Goal: Information Seeking & Learning: Check status

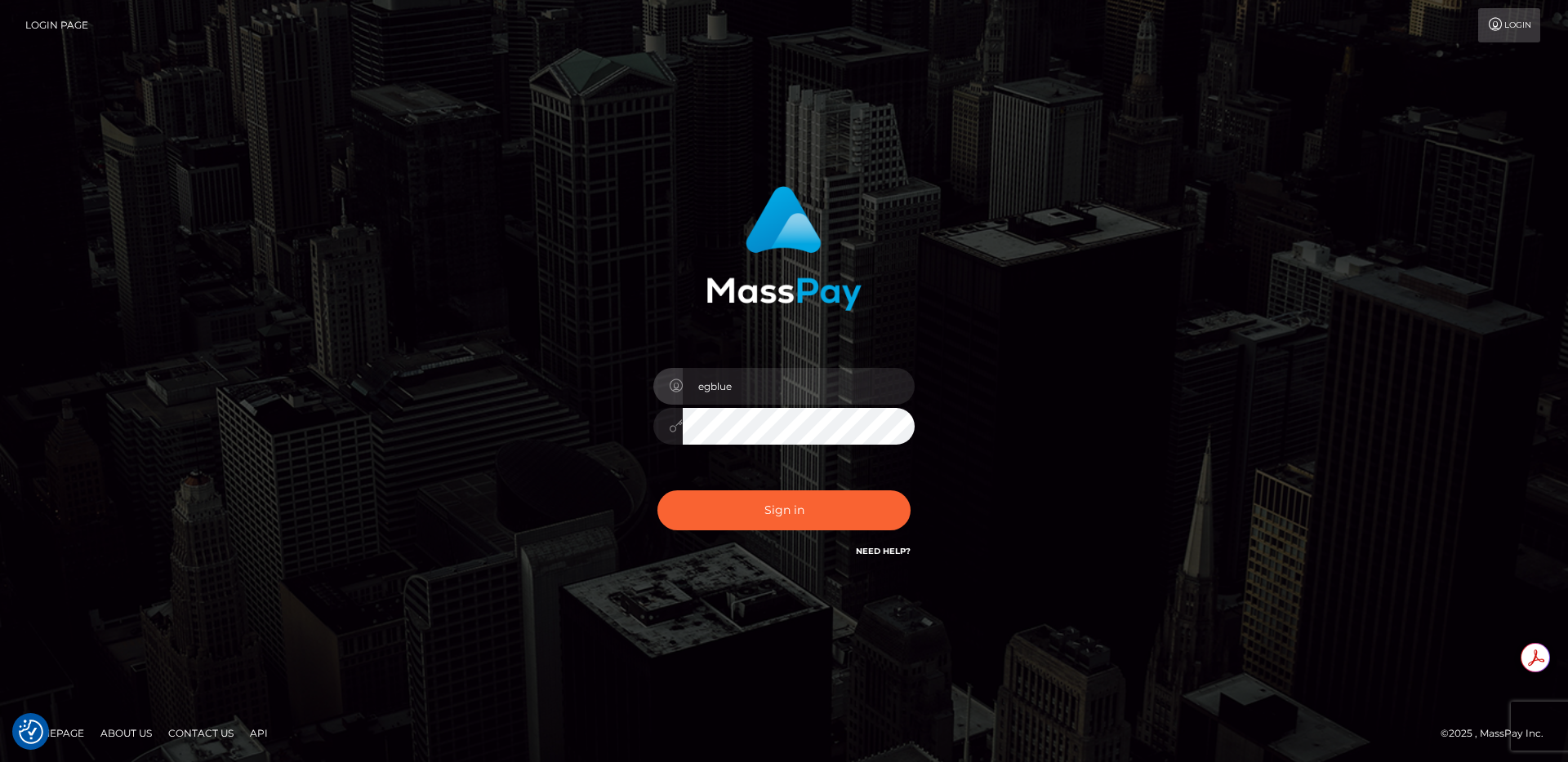
click at [518, 529] on div "egblue Sign in" at bounding box center [784, 381] width 931 height 416
click at [810, 514] on button "Sign in" at bounding box center [784, 510] width 253 height 40
type input "egblue"
click at [726, 525] on button "Sign in" at bounding box center [784, 510] width 253 height 40
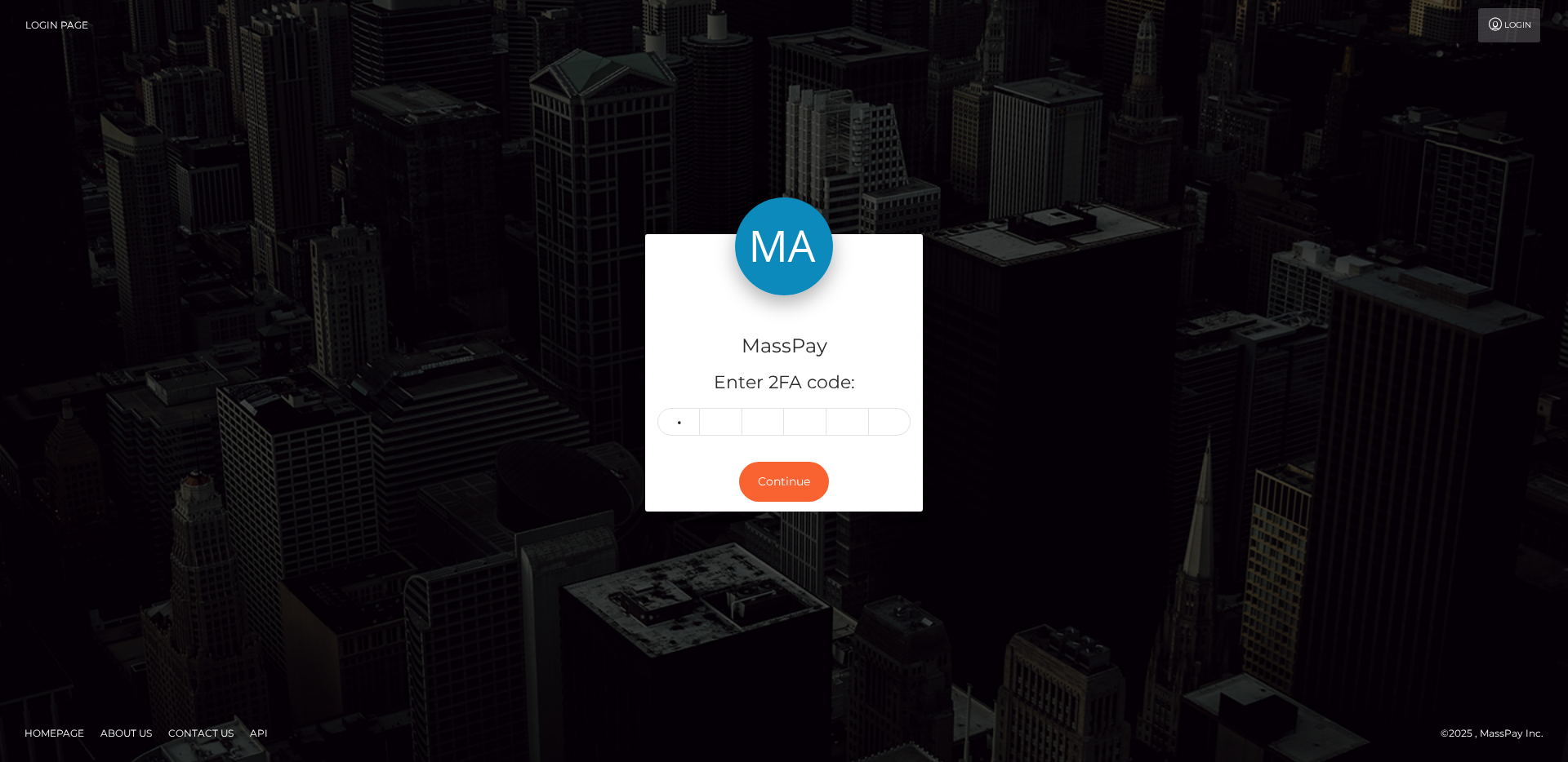
type input "5"
type input "1"
type input "8"
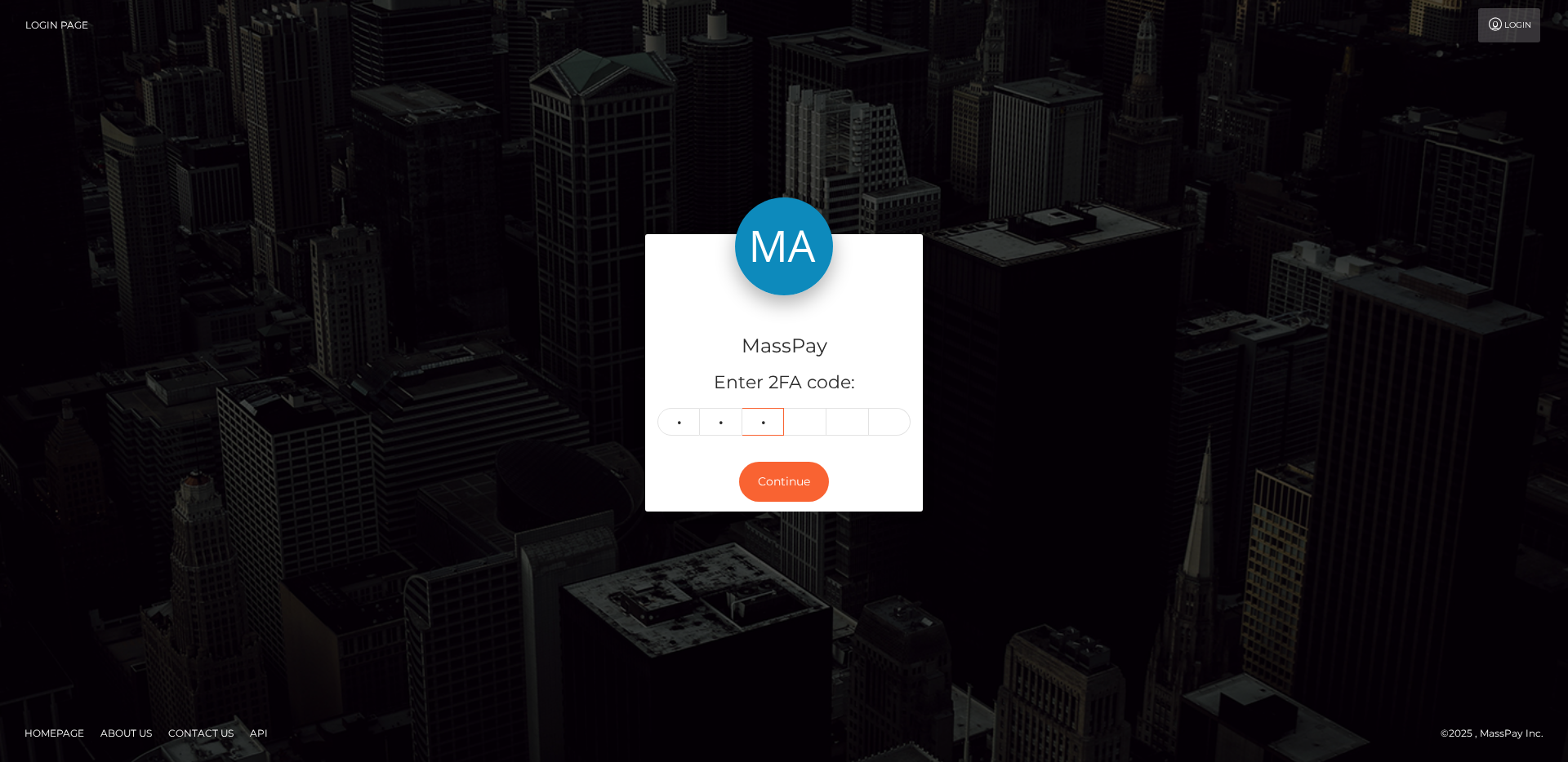
type input "1"
type input "7"
type input "0"
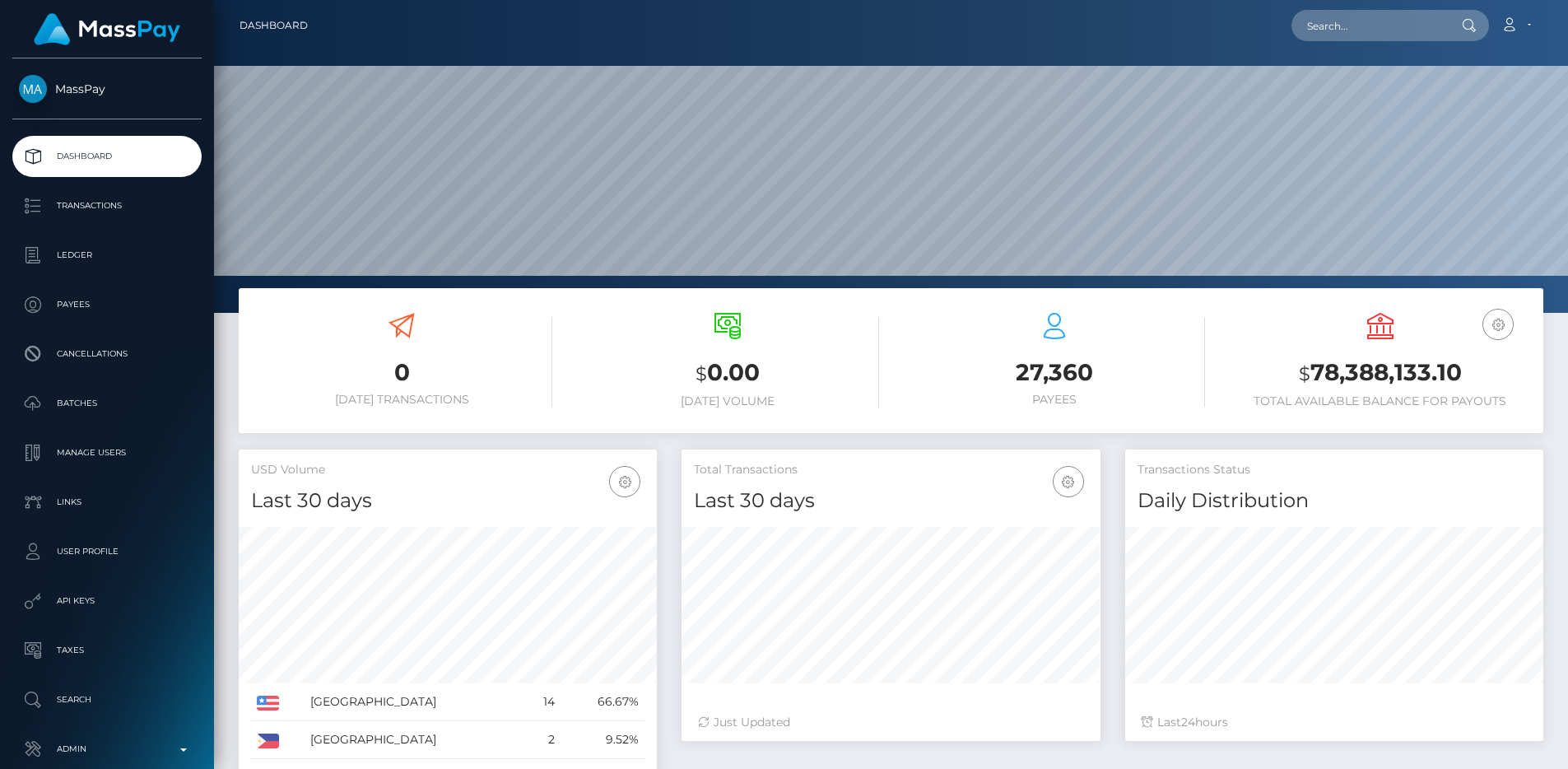
scroll to position [292, 419]
click at [110, 729] on link "Admin" at bounding box center [106, 750] width 189 height 42
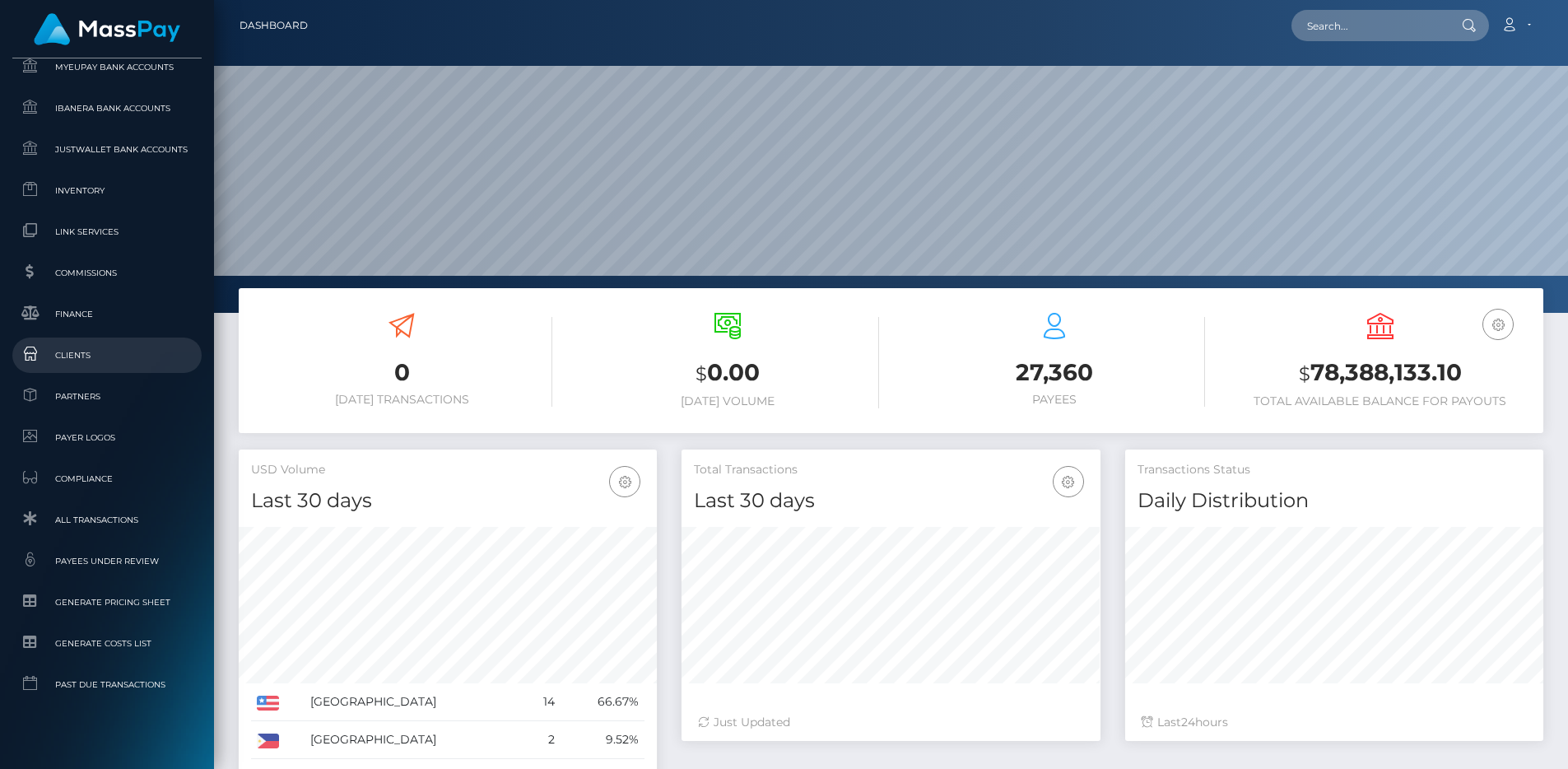
click at [87, 364] on span "Clients" at bounding box center [107, 355] width 176 height 19
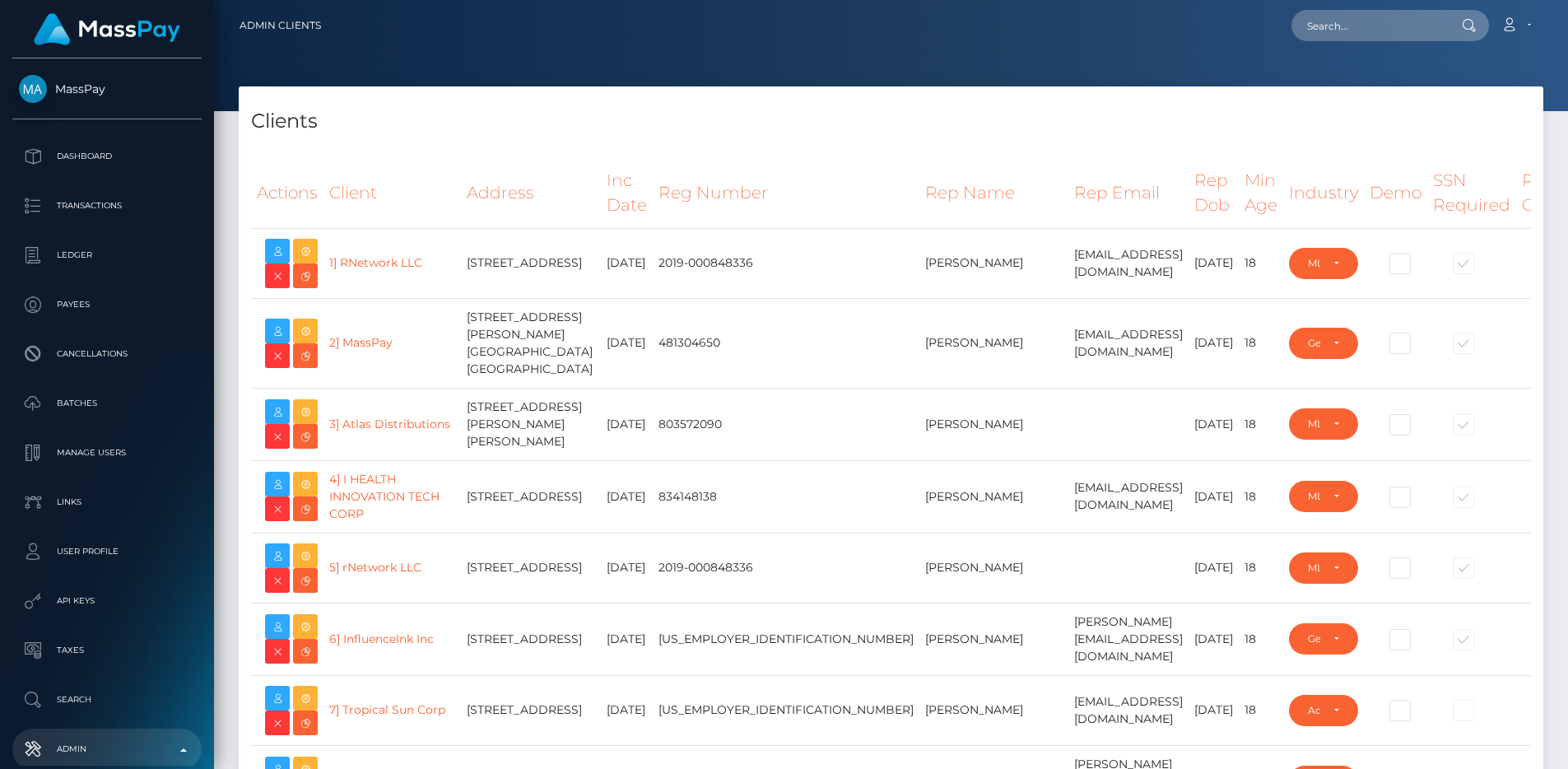
select select "223"
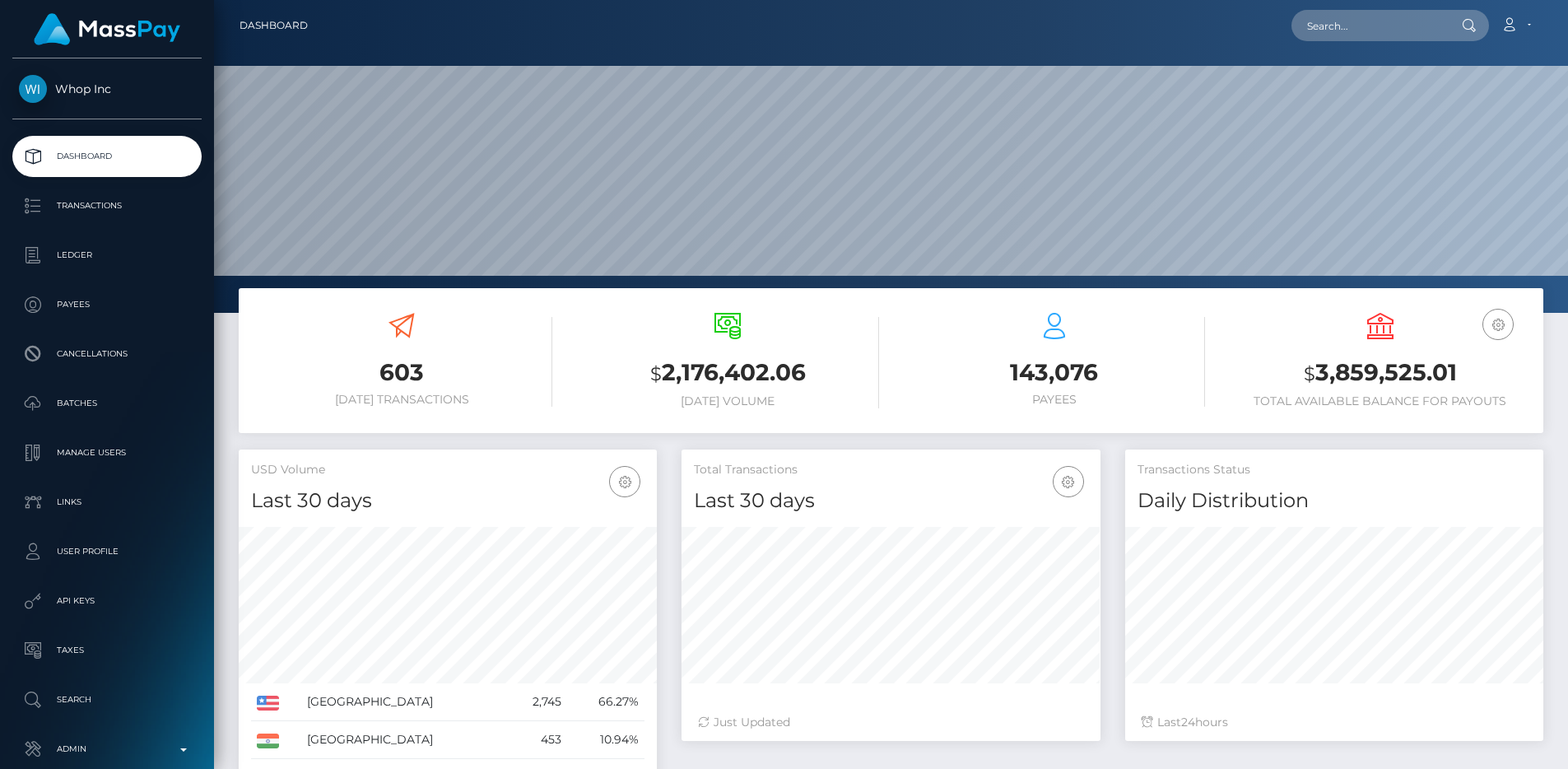
scroll to position [307, 0]
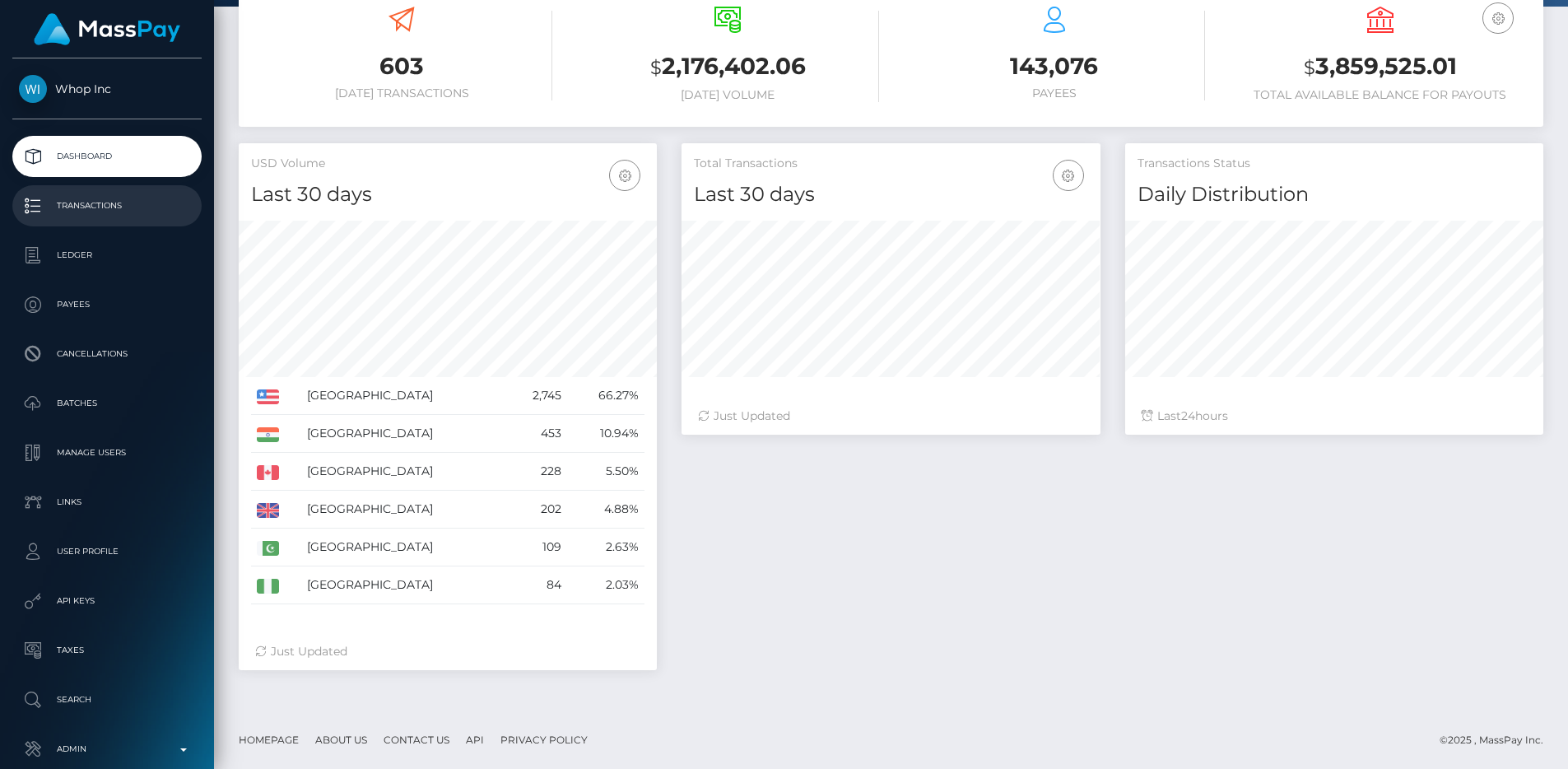
click at [141, 199] on p "Transactions" at bounding box center [107, 206] width 176 height 25
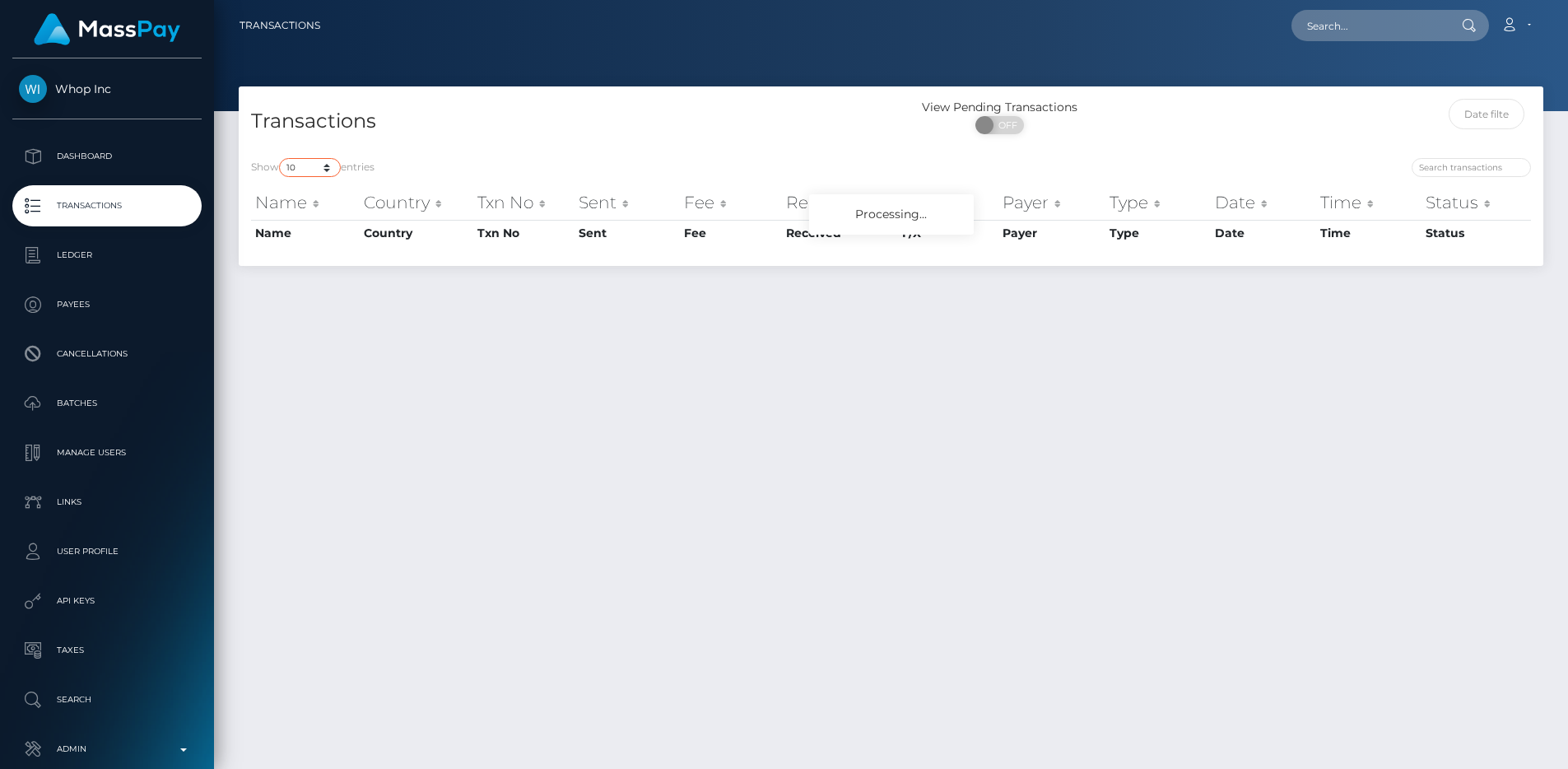
click at [313, 164] on select "10 25 50 100 250 500 1,000 3,500 All" at bounding box center [310, 167] width 61 height 19
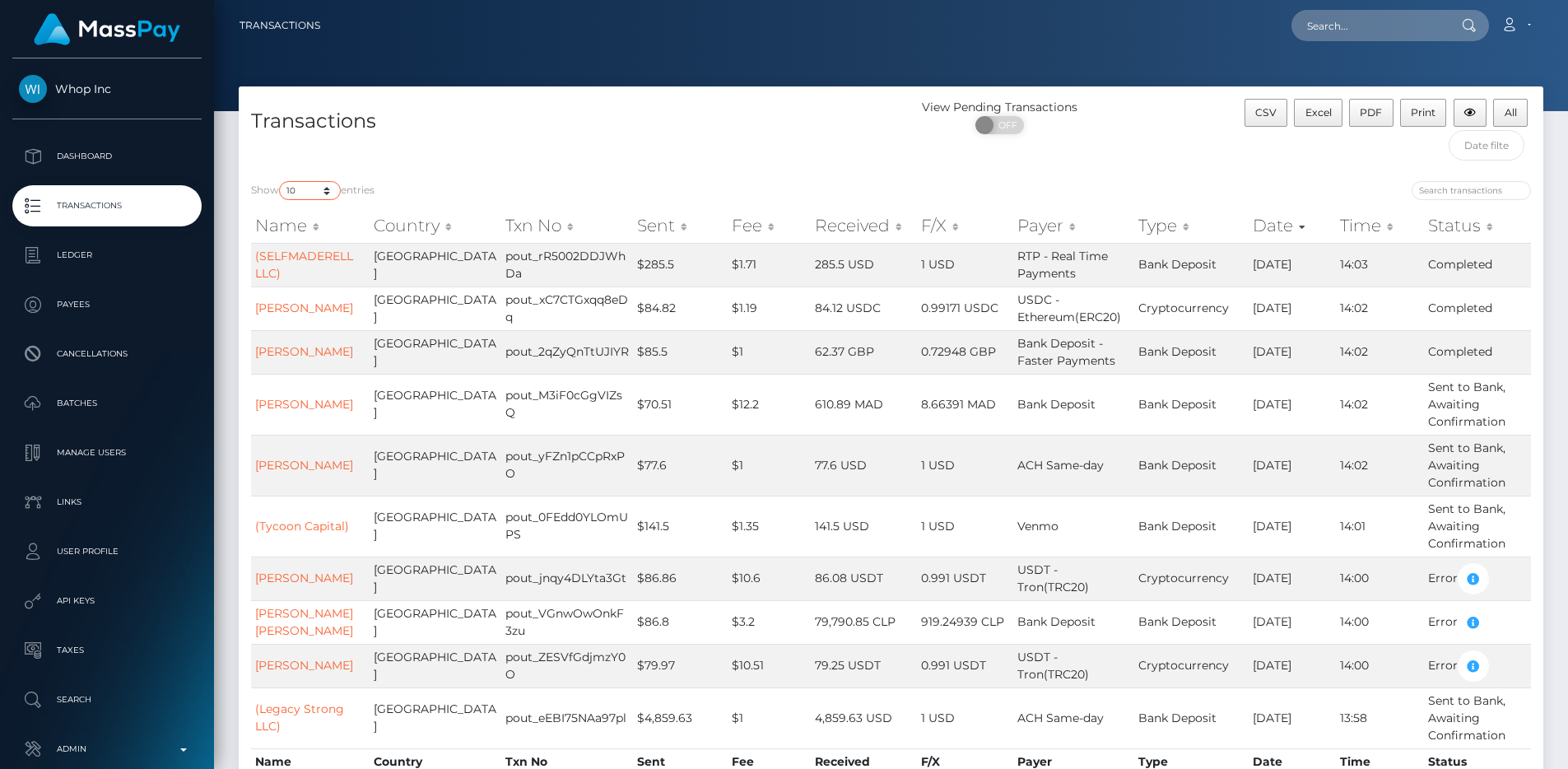
select select "250"
click at [489, 141] on div "Transactions" at bounding box center [565, 134] width 653 height 70
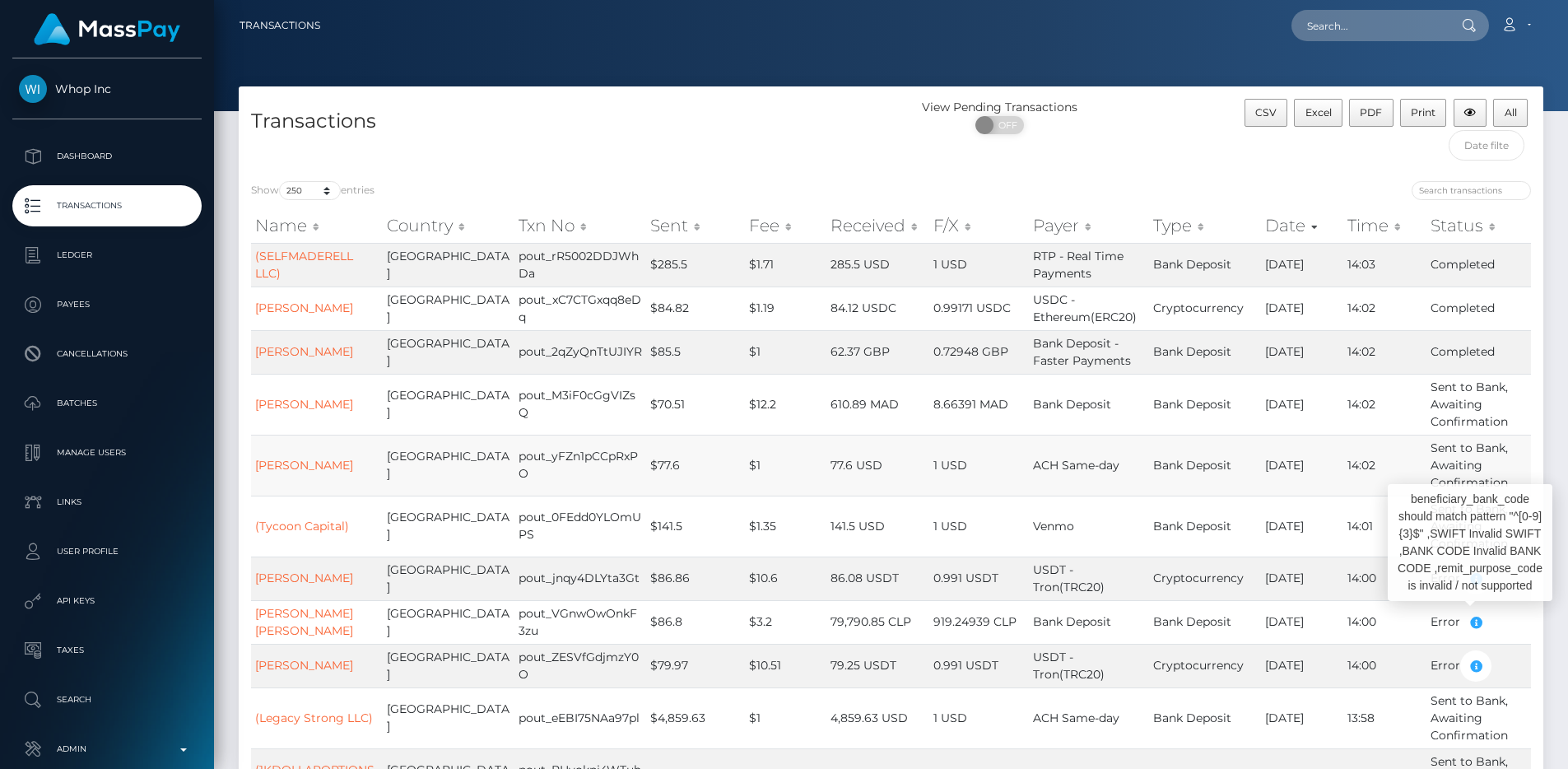
click at [677, 439] on td "$77.6" at bounding box center [695, 465] width 99 height 61
click at [1046, 64] on div at bounding box center [890, 55] width 1354 height 111
click at [142, 199] on p "Transactions" at bounding box center [107, 206] width 176 height 25
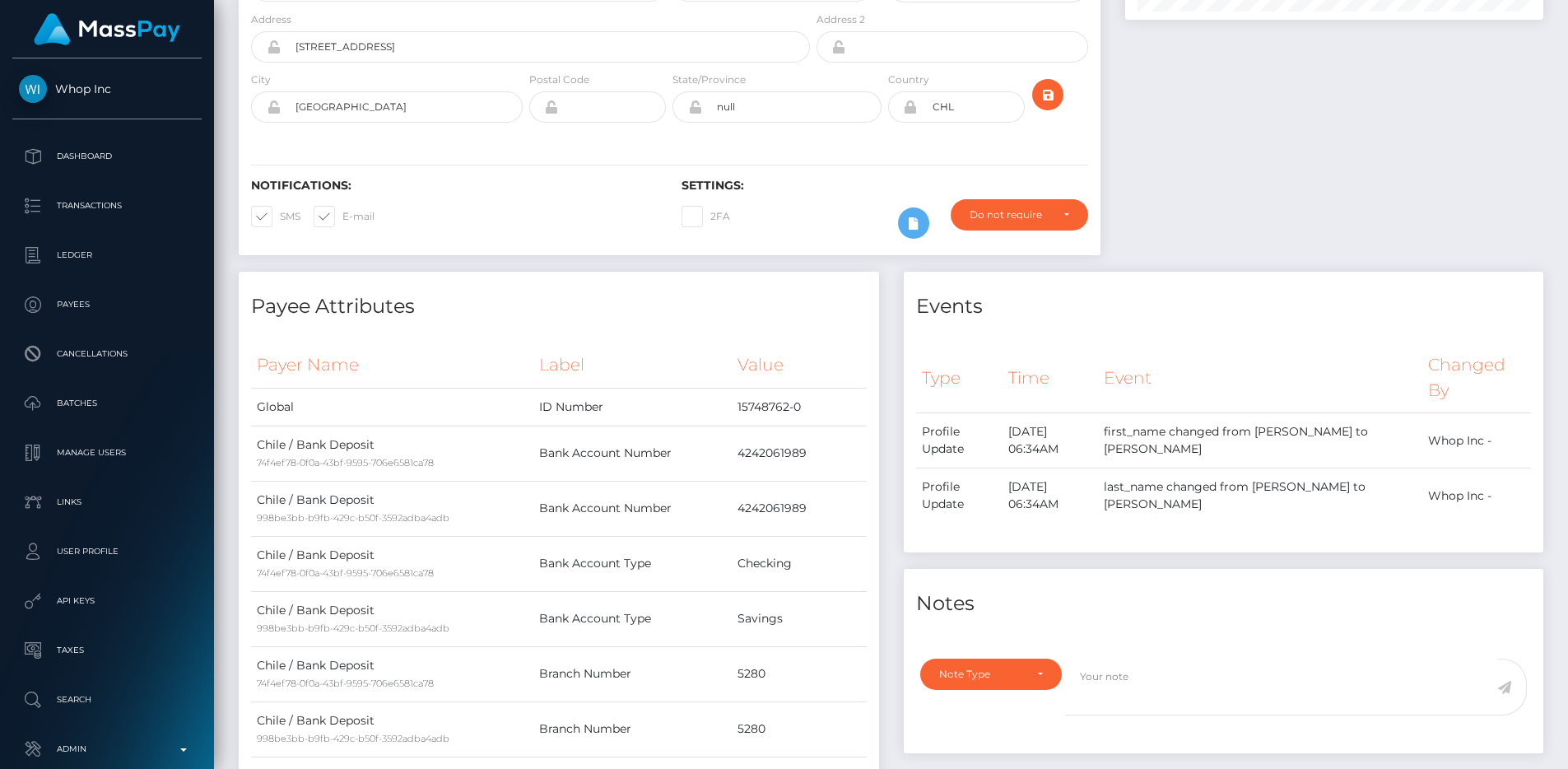
scroll to position [1033, 0]
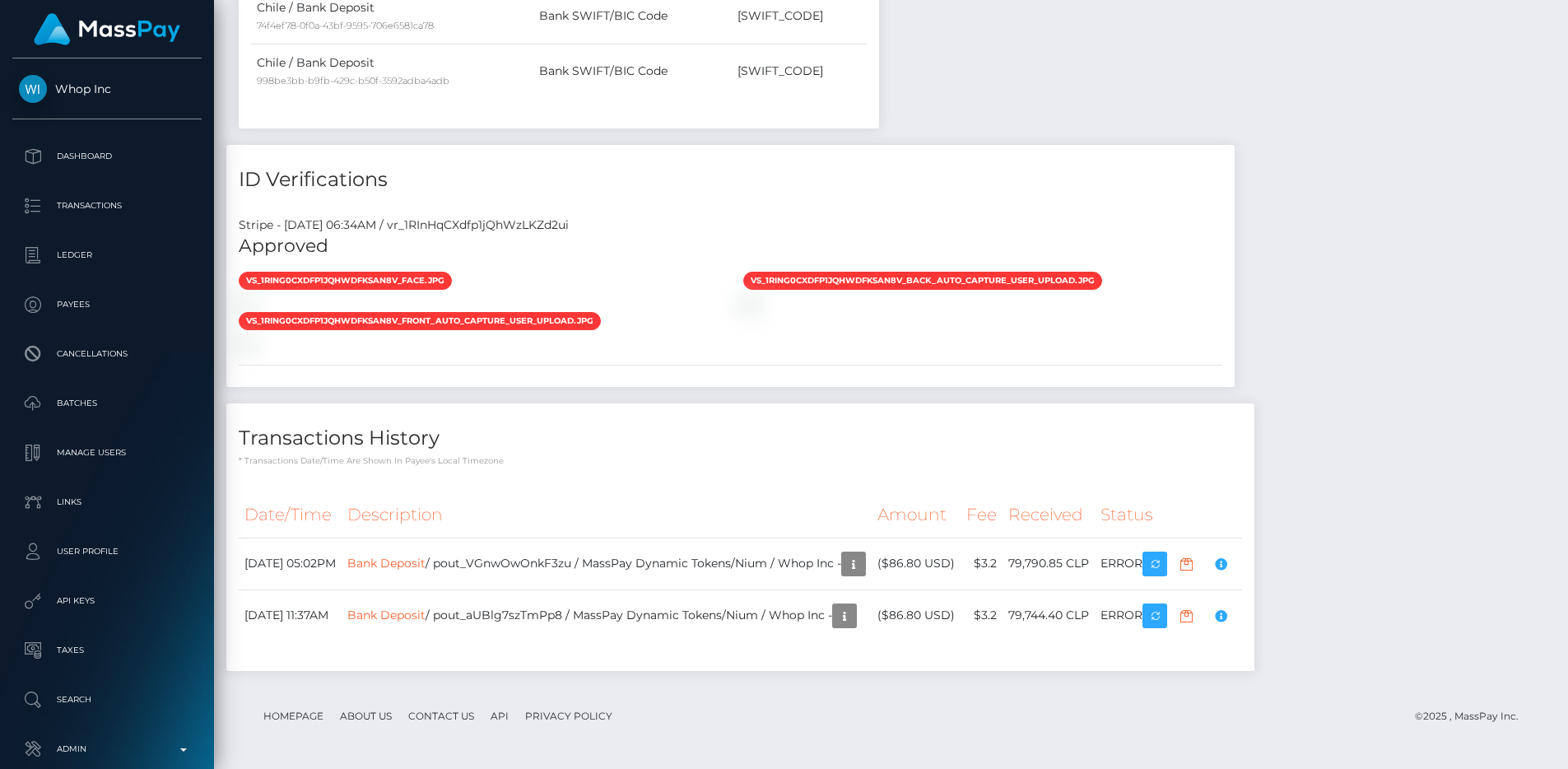
click at [534, 223] on div "Stripe - [DATE] 06:34AM / vr_1RInHqCXdfp1jQhWzLKZd2ui" at bounding box center [731, 225] width 1009 height 17
copy div "vr_1RInHqCXdfp1jQhWzLKZd2ui"
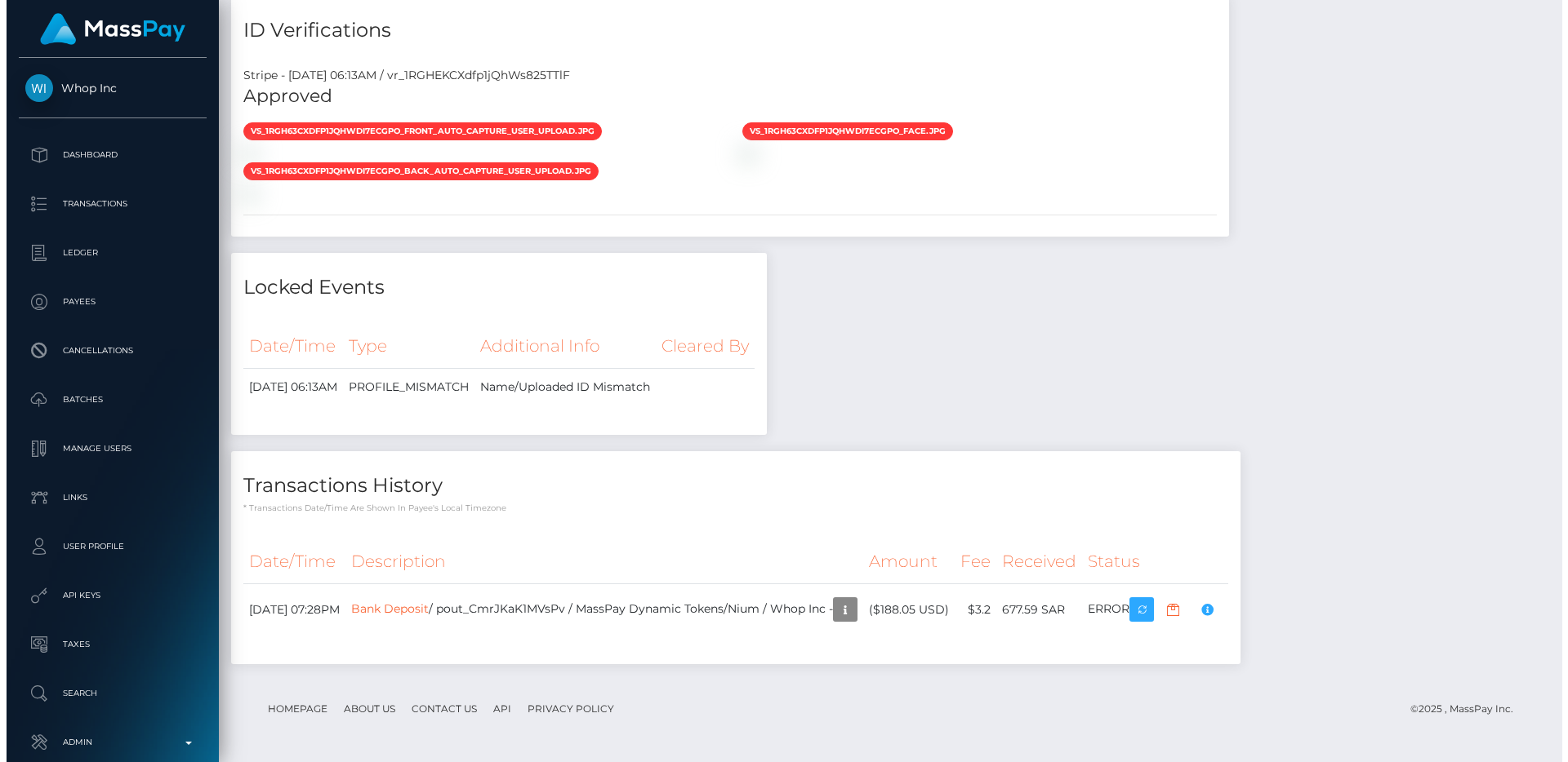
scroll to position [1618, 0]
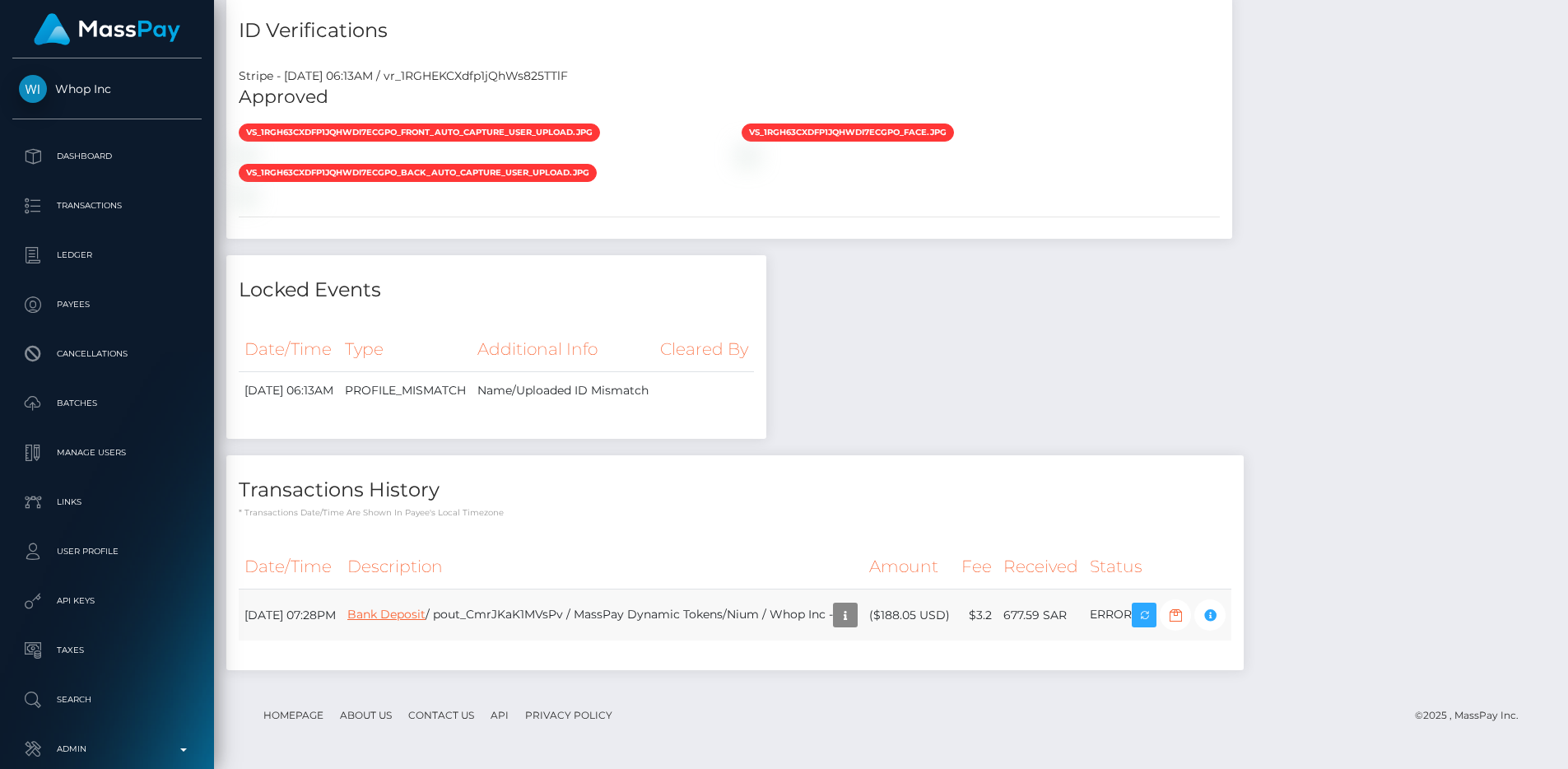
click at [425, 619] on link "Bank Deposit" at bounding box center [386, 614] width 78 height 15
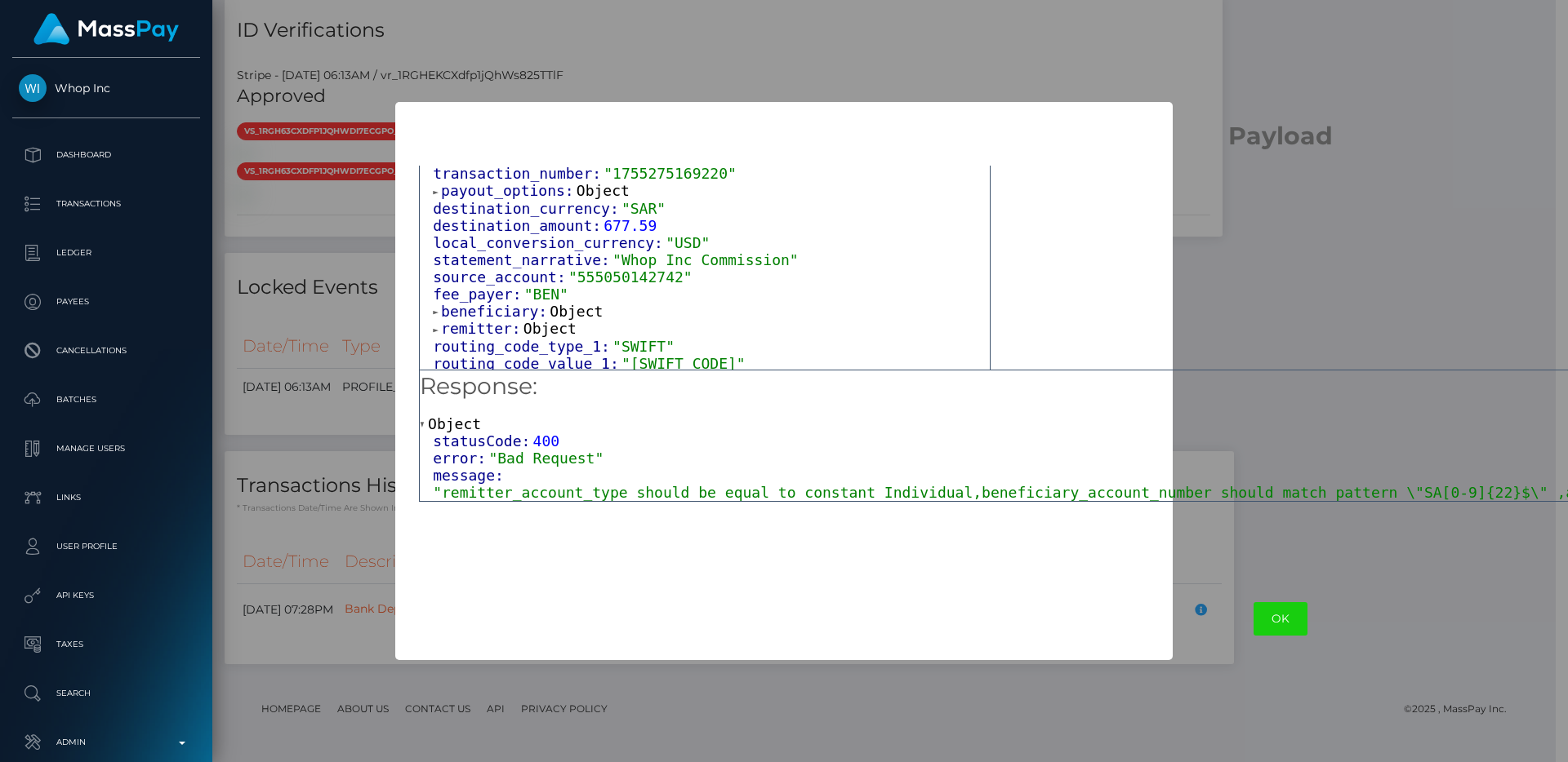
scroll to position [84, 0]
click at [513, 303] on span "beneficiary:" at bounding box center [495, 307] width 109 height 17
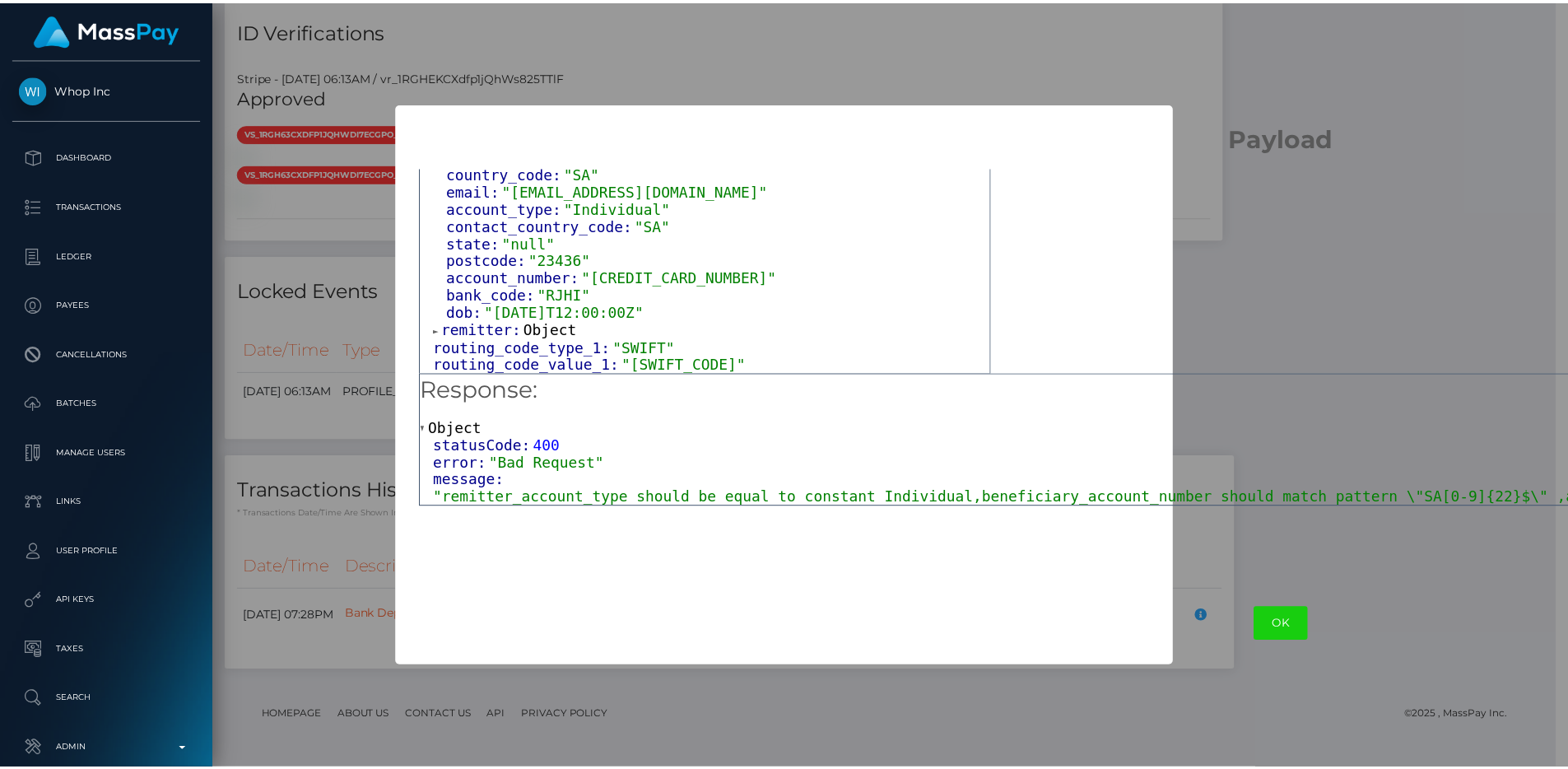
scroll to position [292, 0]
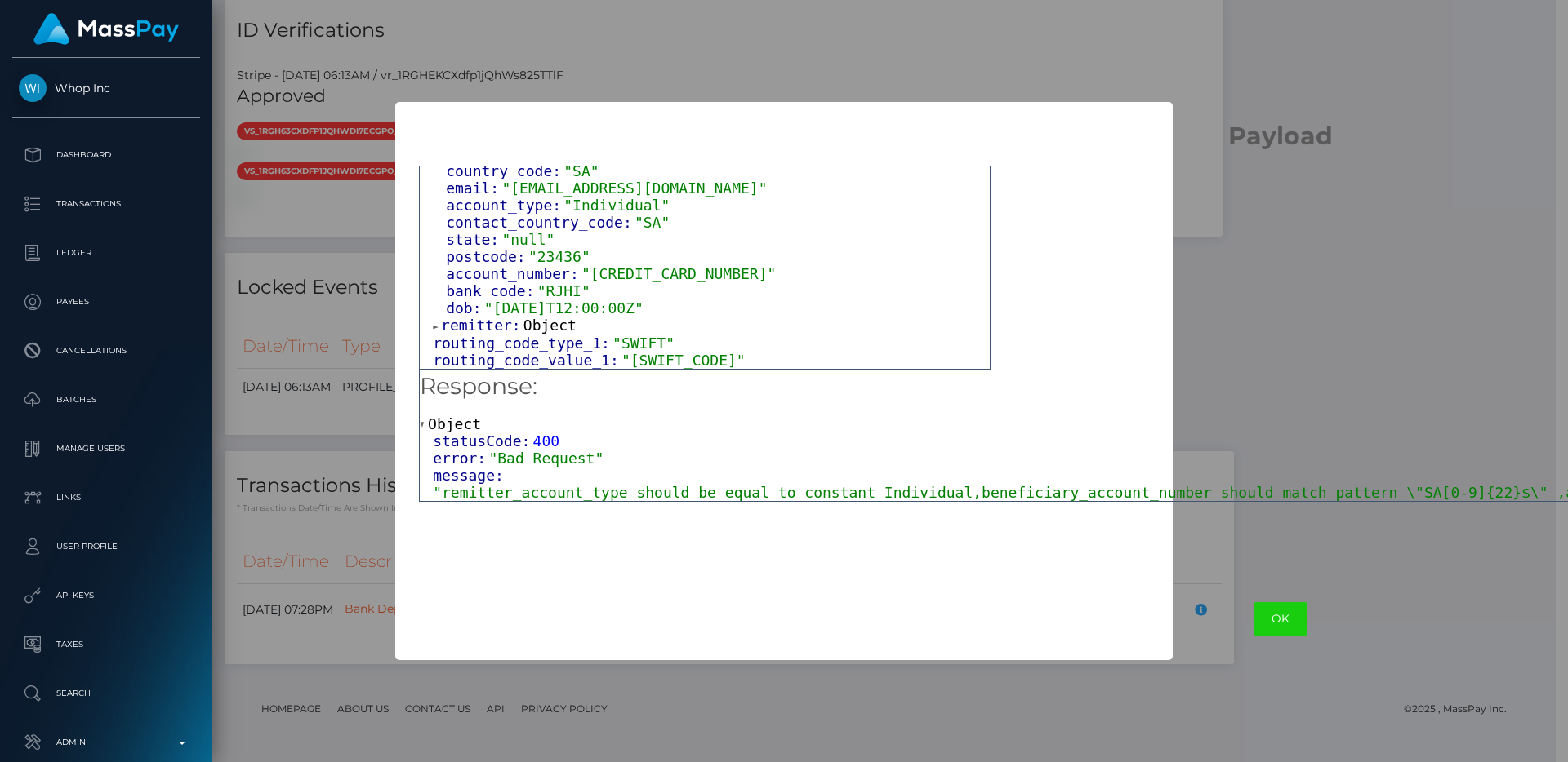
click at [1223, 265] on div "Output: Object request_id: "1755275169220" transaction_number: "1755275169220" …" at bounding box center [1280, 364] width 1769 height 427
click at [1271, 622] on button "OK" at bounding box center [1281, 619] width 54 height 33
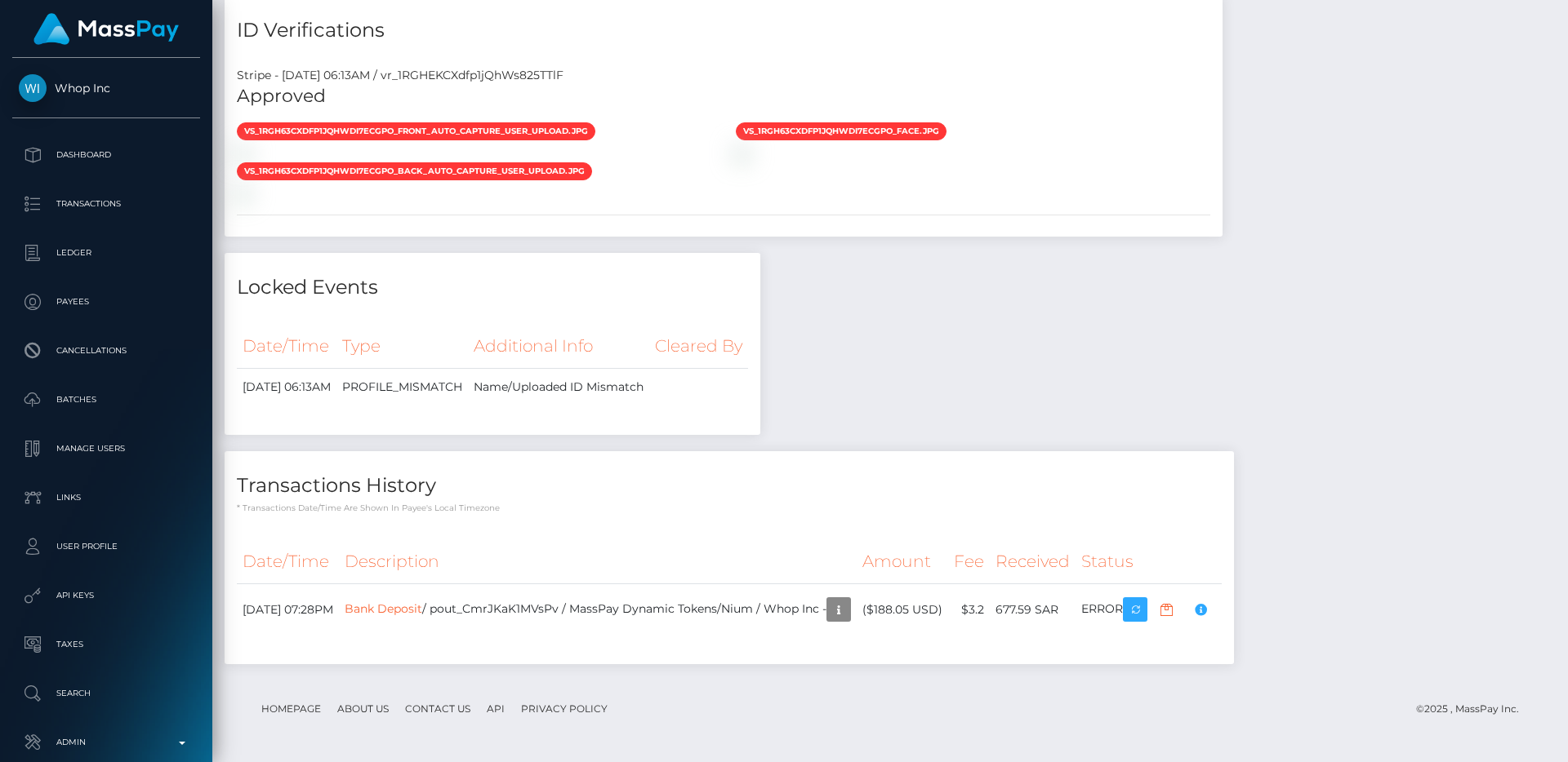
scroll to position [815992, 816216]
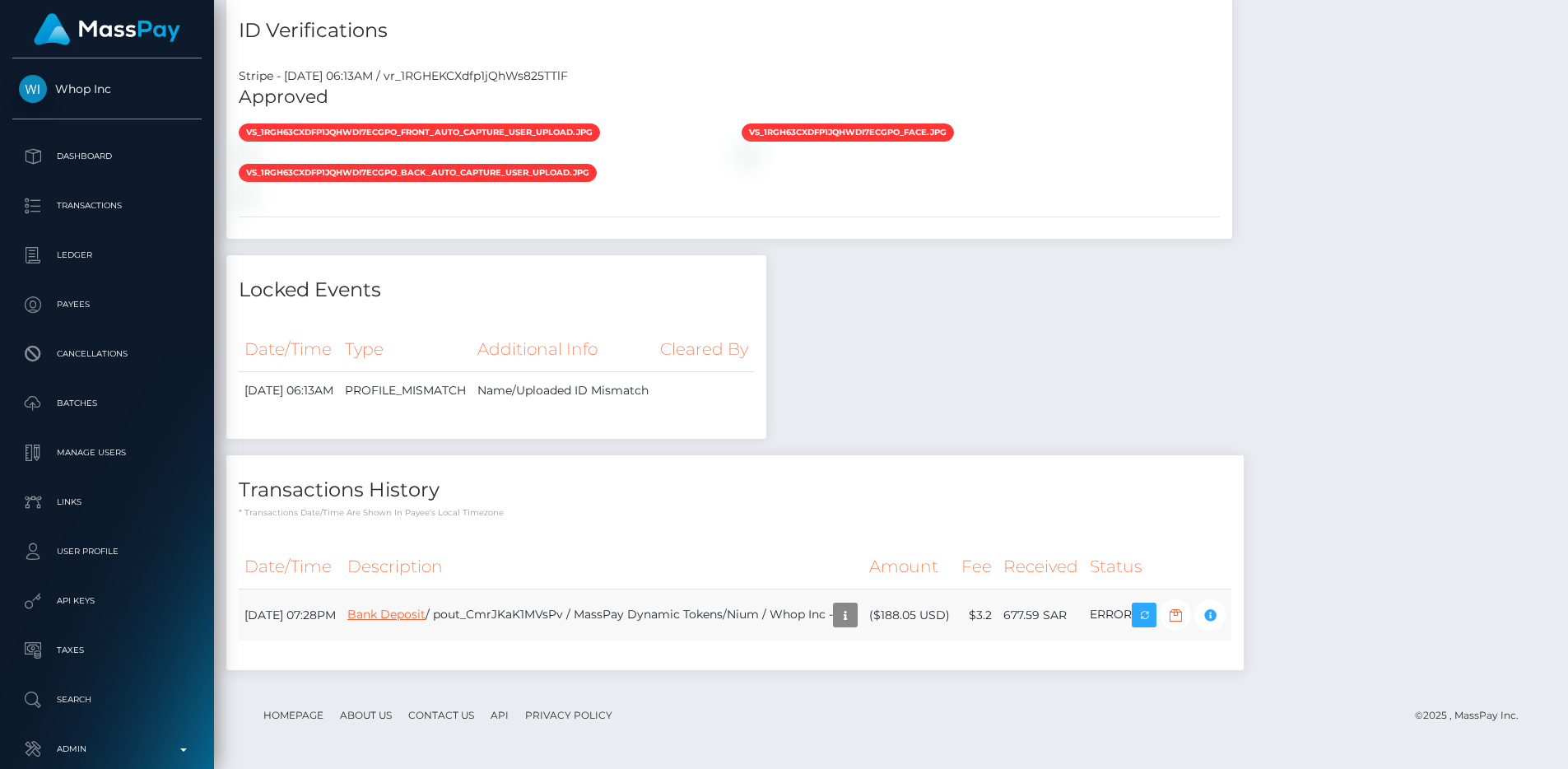
click at [425, 612] on link "Bank Deposit" at bounding box center [386, 614] width 78 height 15
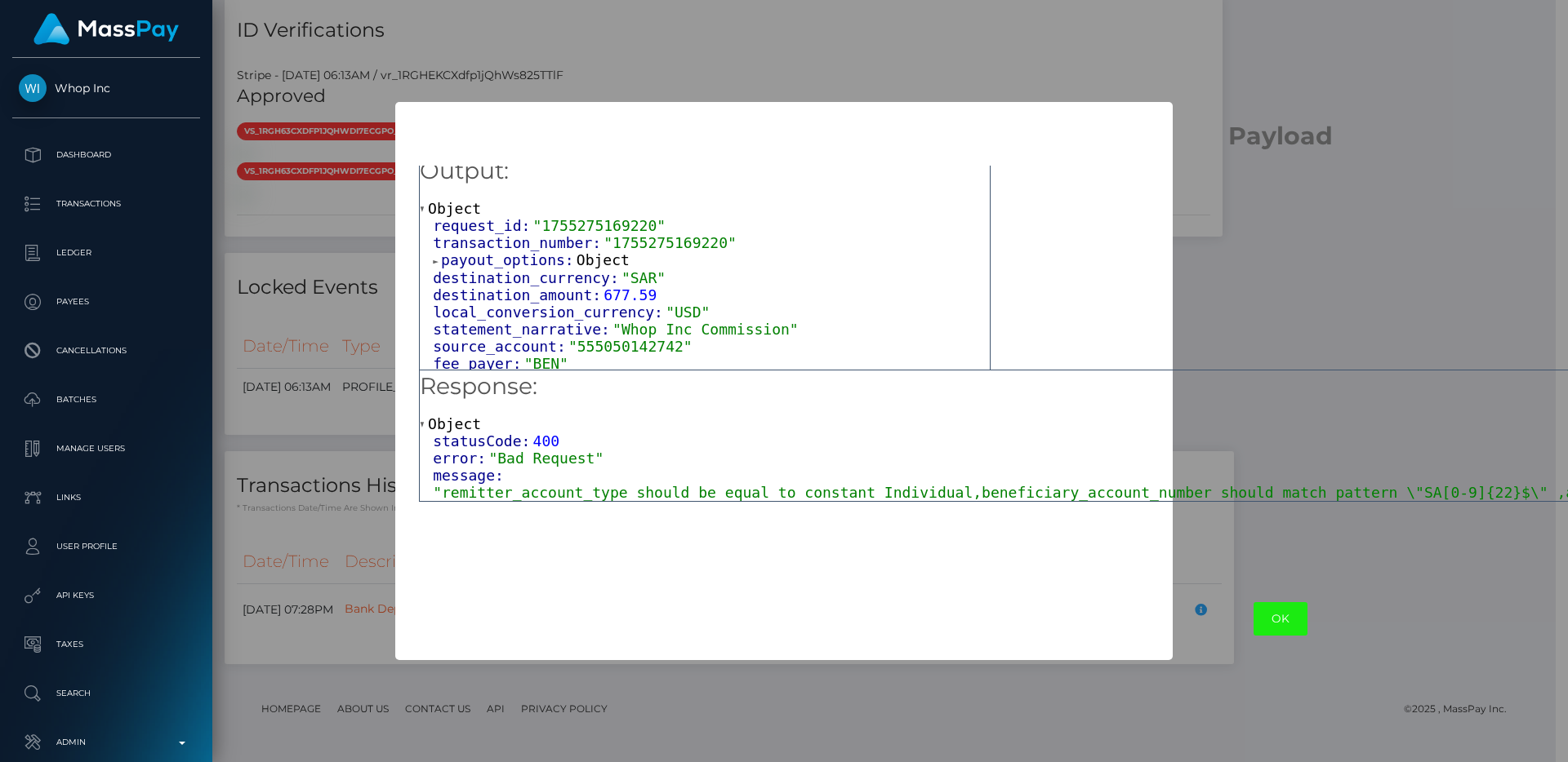
scroll to position [84, 0]
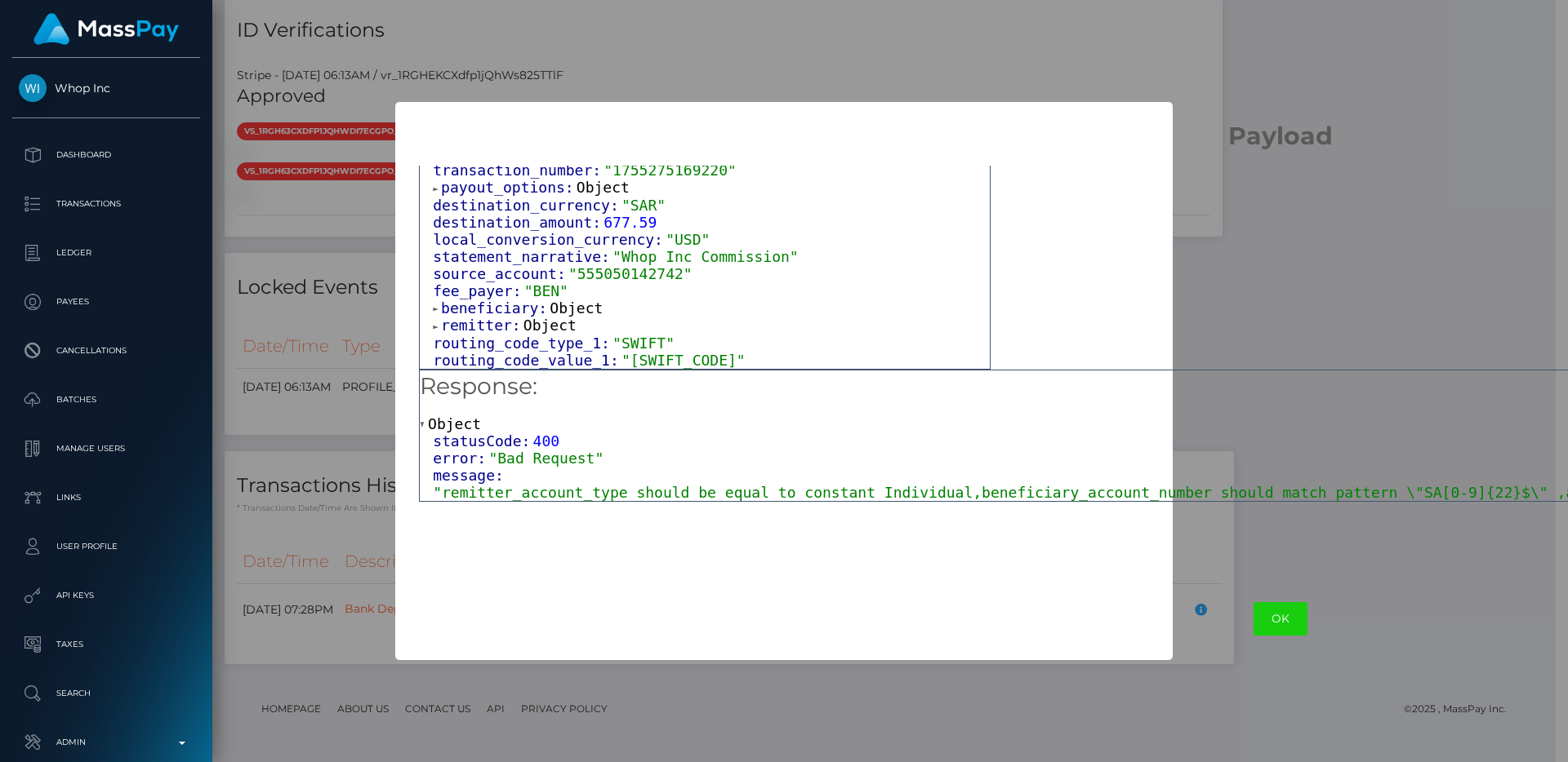
click at [526, 303] on span "beneficiary:" at bounding box center [495, 307] width 109 height 17
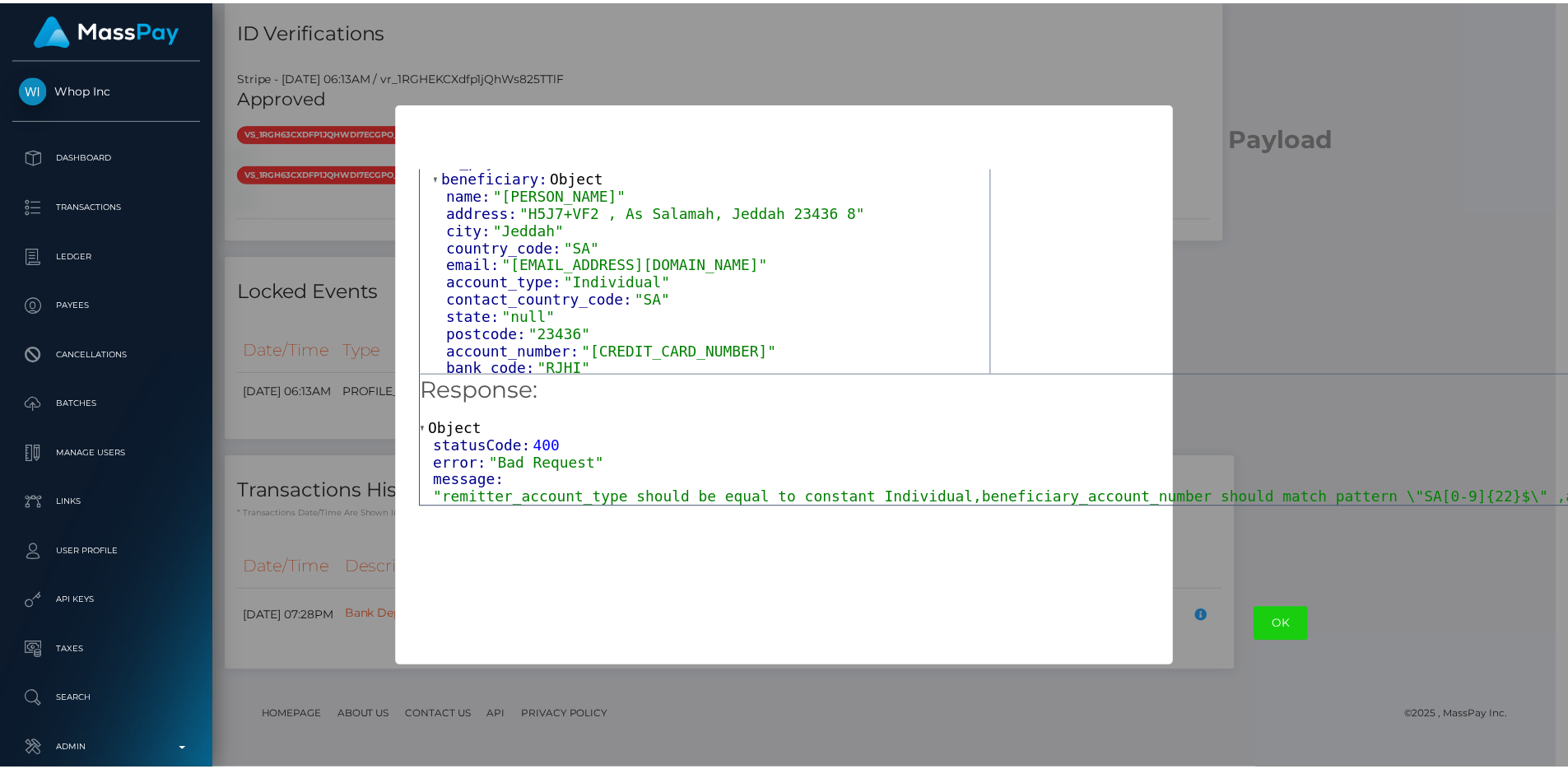
scroll to position [221, 0]
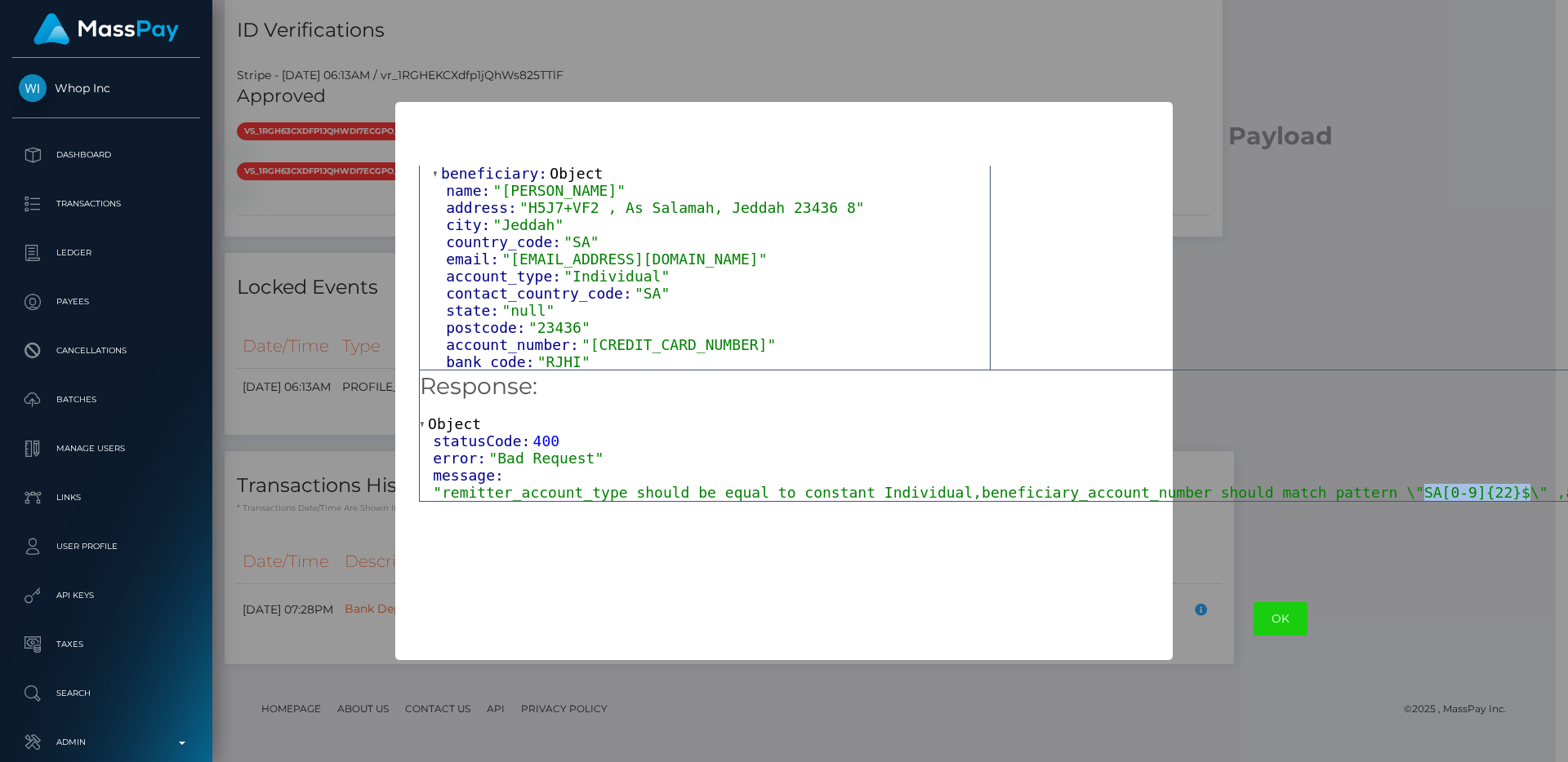
drag, startPoint x: 1425, startPoint y: 491, endPoint x: 1530, endPoint y: 484, distance: 105.2
click at [1530, 484] on span ""remitter_account_type should be equal to constant Individual,beneficiary_accou…" at bounding box center [1286, 492] width 1708 height 17
copy span "SA[0-9]{22}$"
click at [1244, 583] on div "× Payload Output: Object request_id: "1755275169220" transaction_number: "17552…" at bounding box center [784, 381] width 1568 height 762
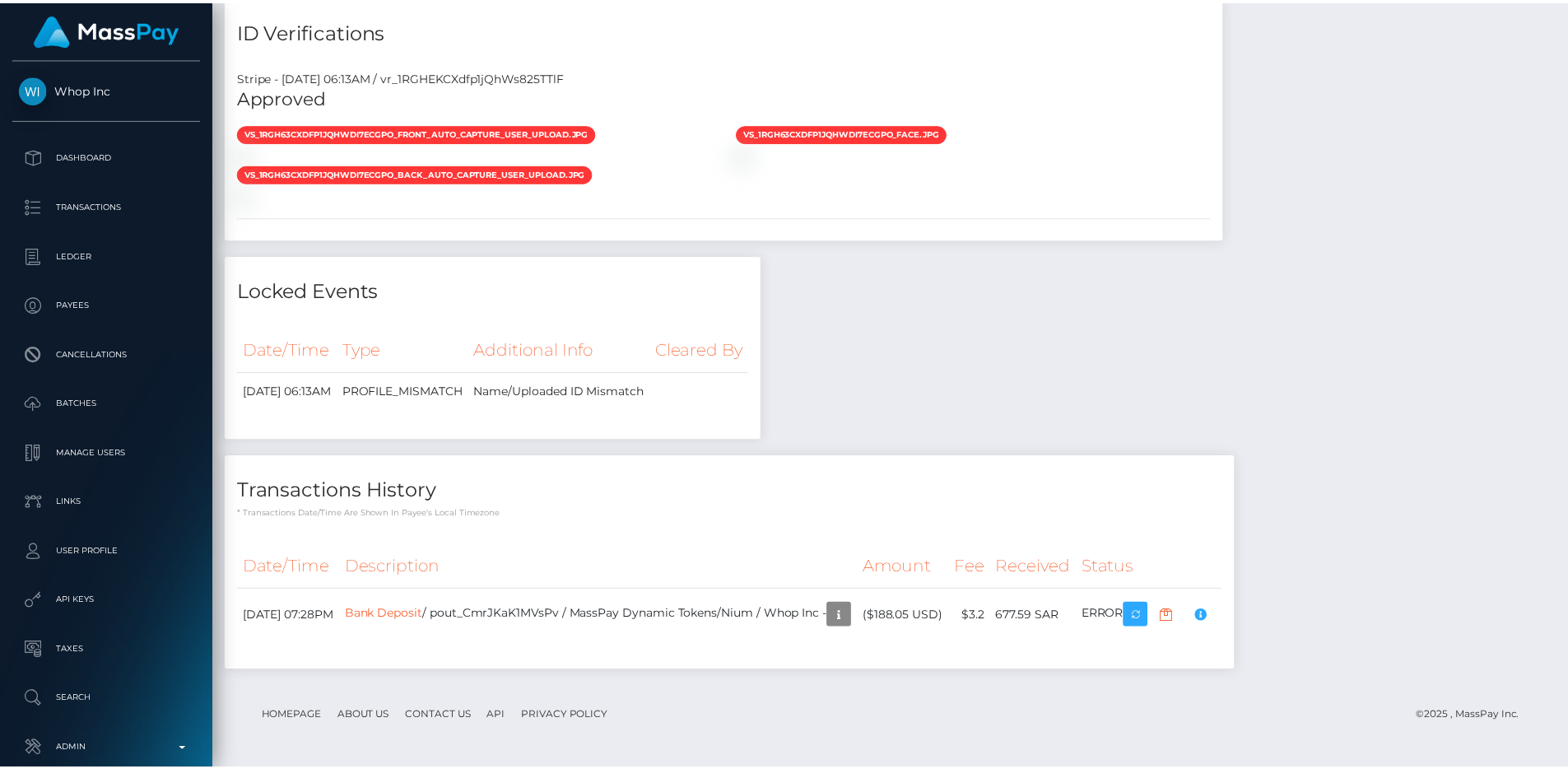
scroll to position [823488, 822910]
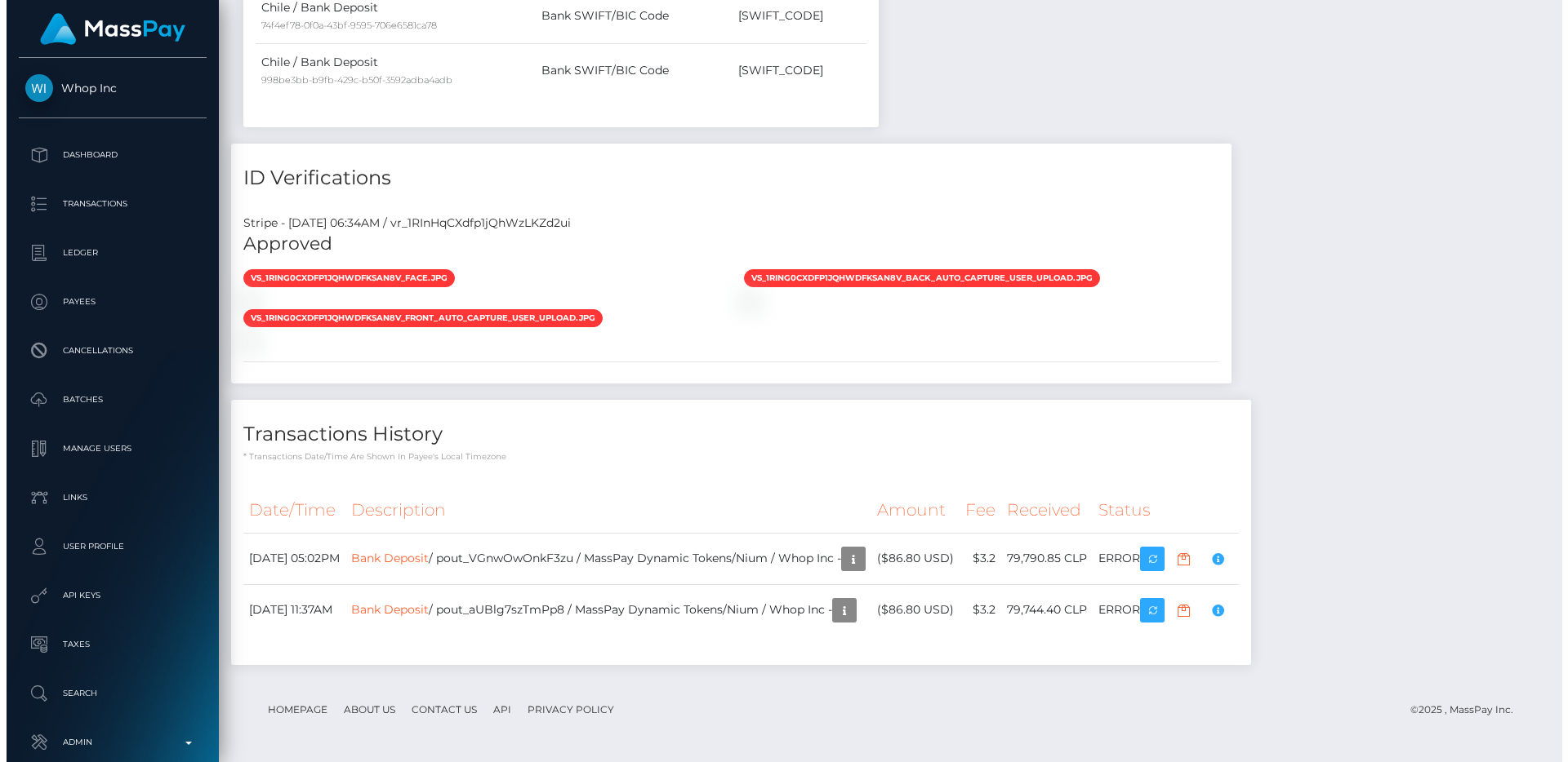
scroll to position [1393, 0]
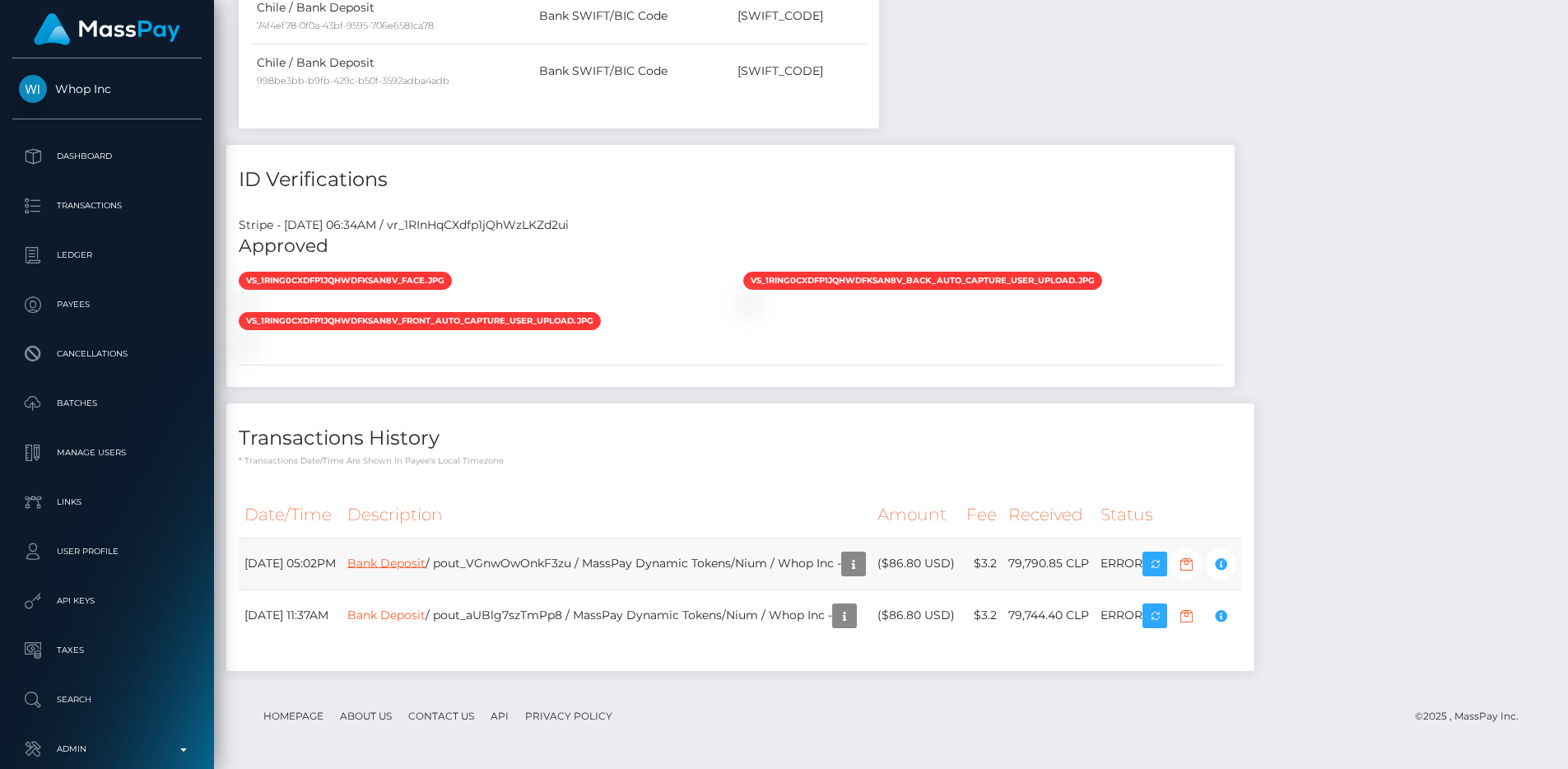
click at [425, 567] on link "Bank Deposit" at bounding box center [386, 562] width 78 height 15
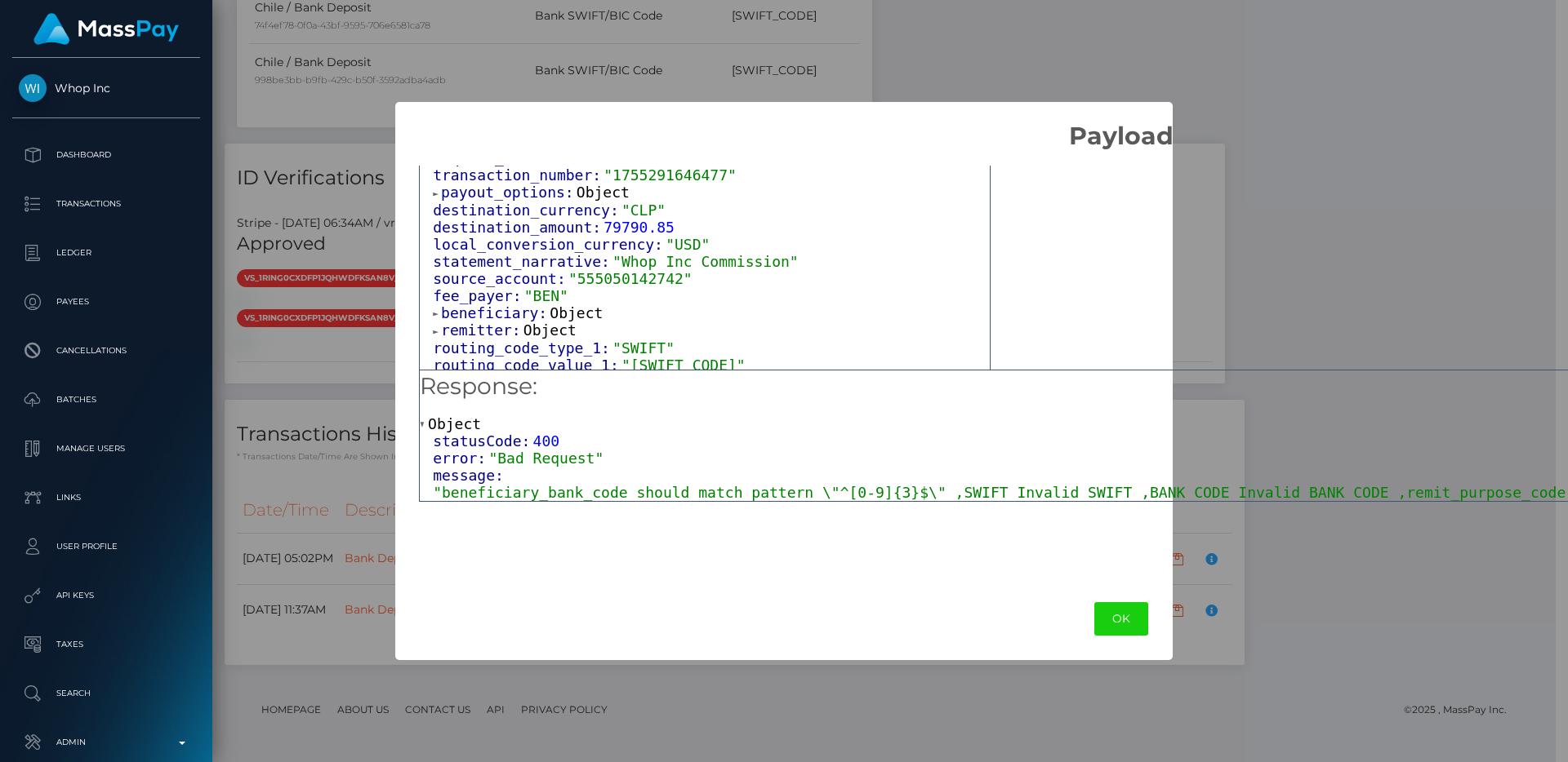
scroll to position [84, 0]
click at [509, 310] on span "beneficiary:" at bounding box center [495, 307] width 109 height 17
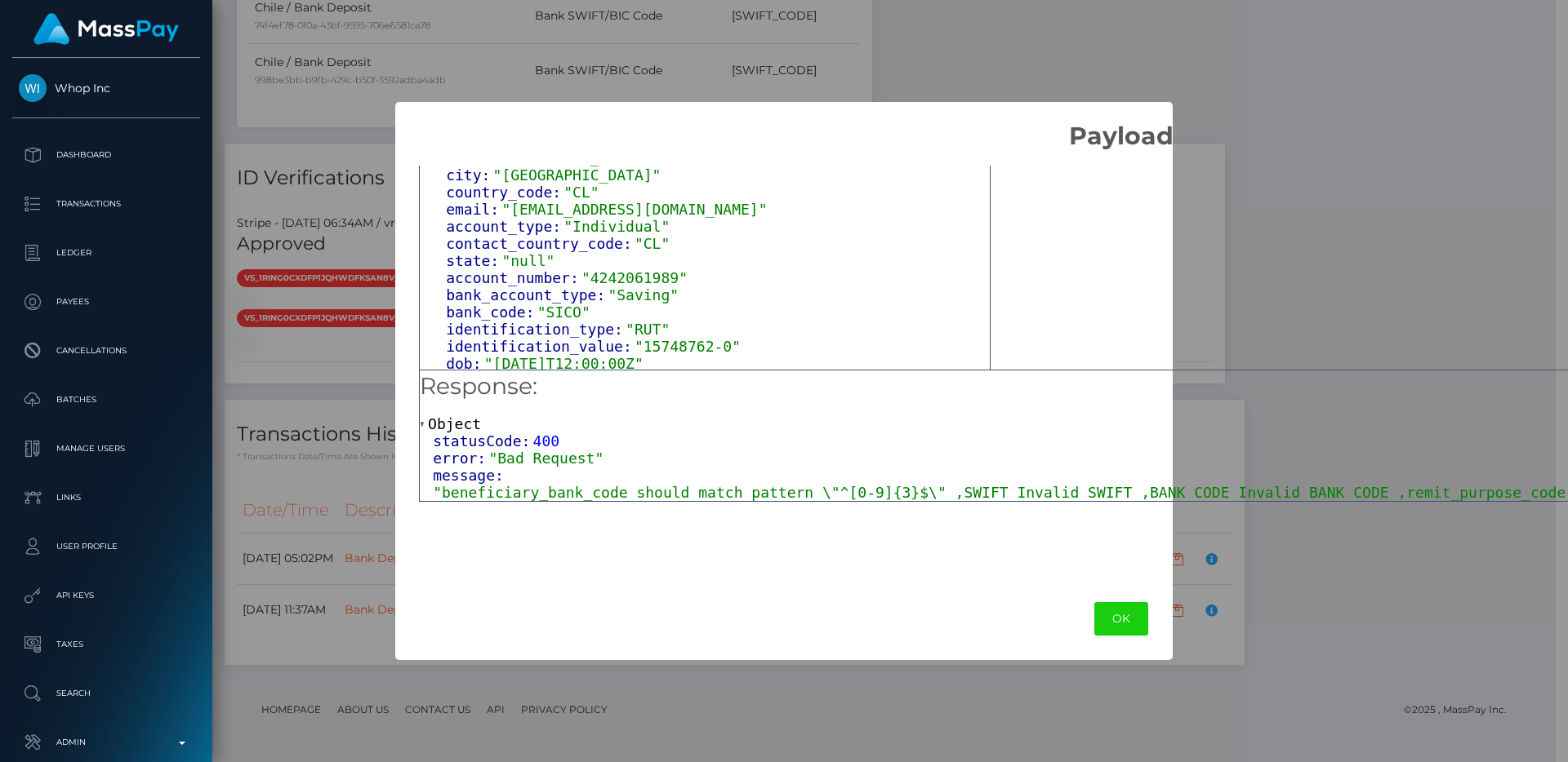
scroll to position [277, 0]
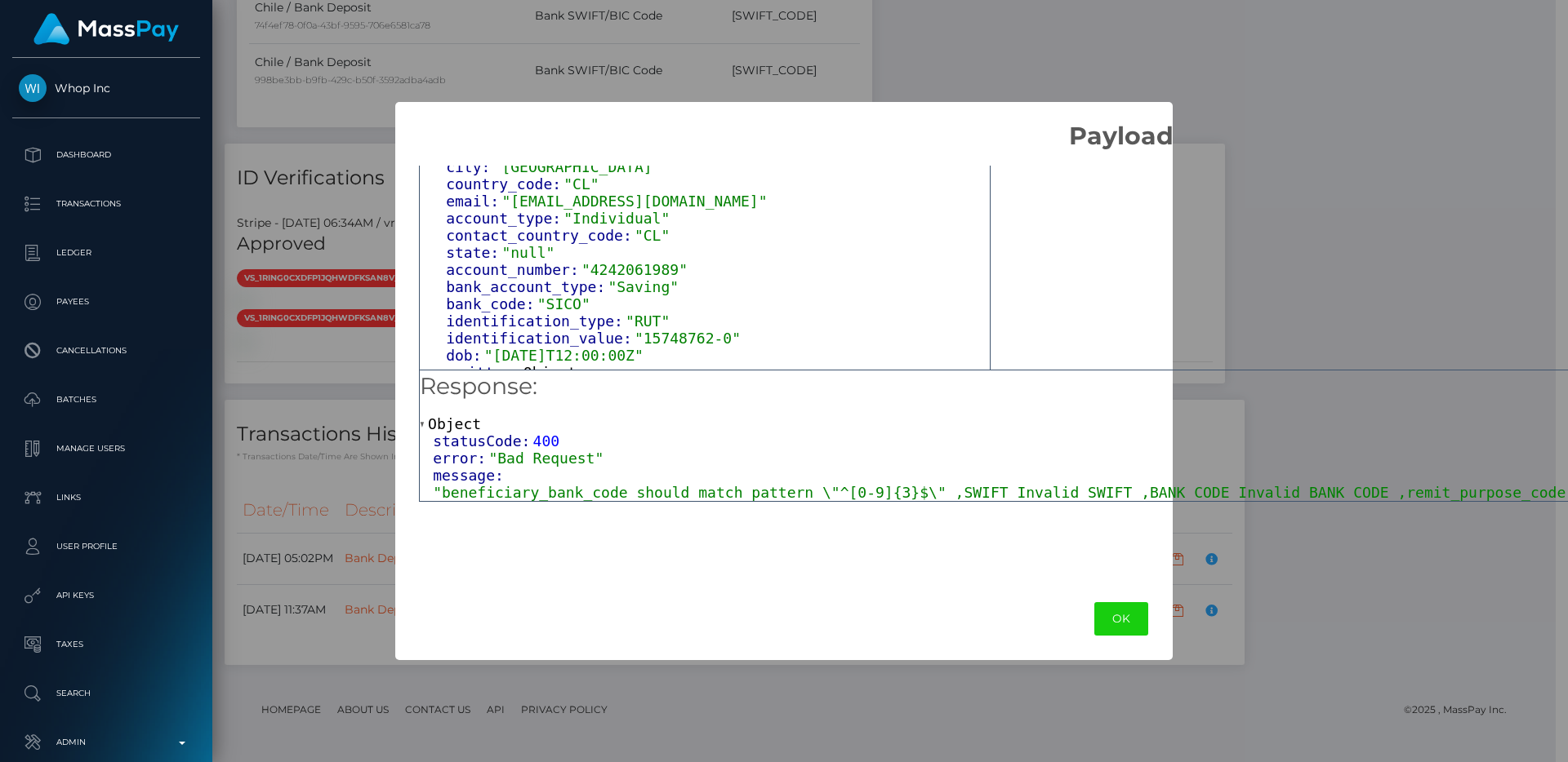
click at [563, 301] on span ""SICO"" at bounding box center [564, 303] width 53 height 17
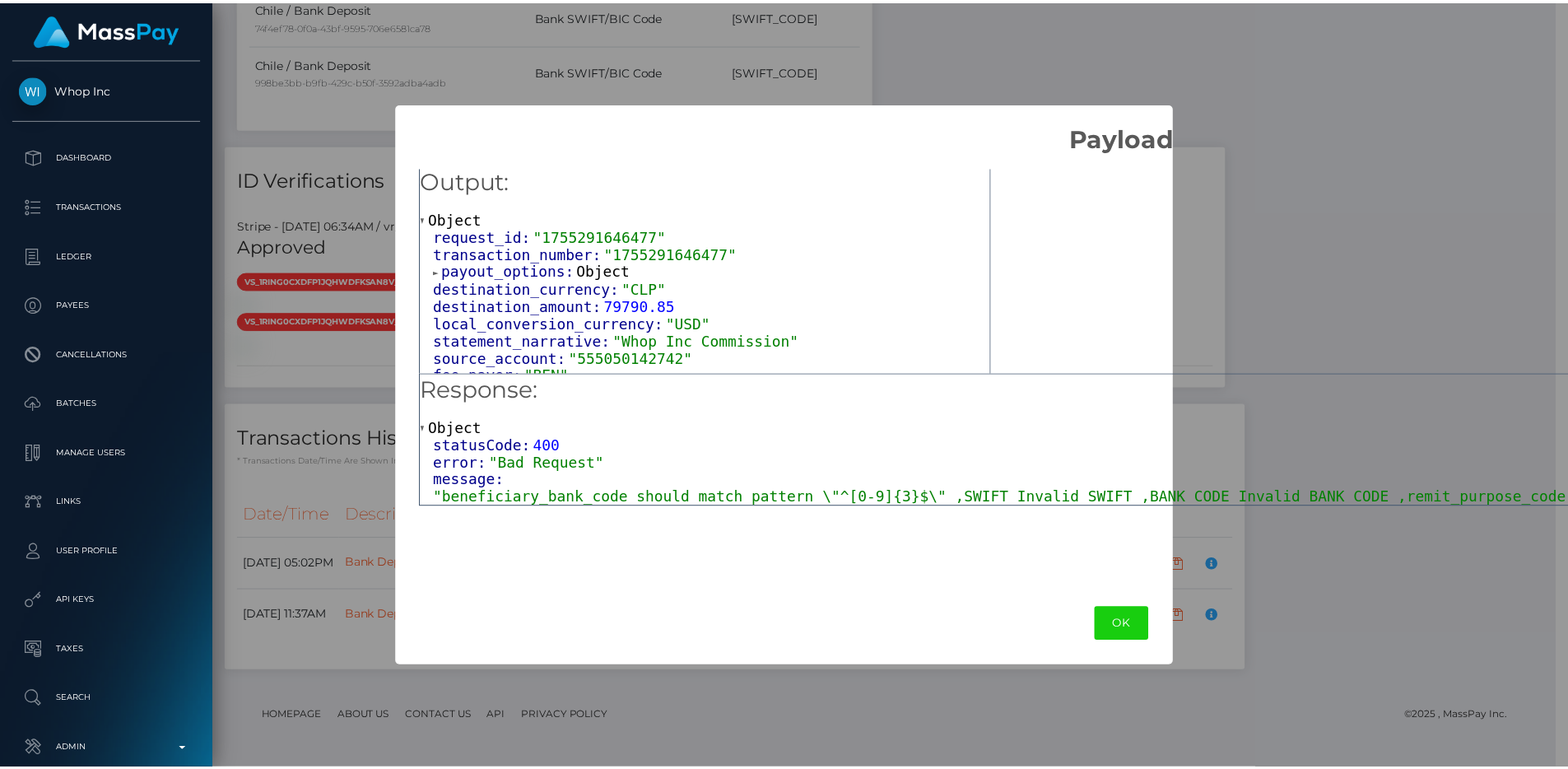
scroll to position [0, 0]
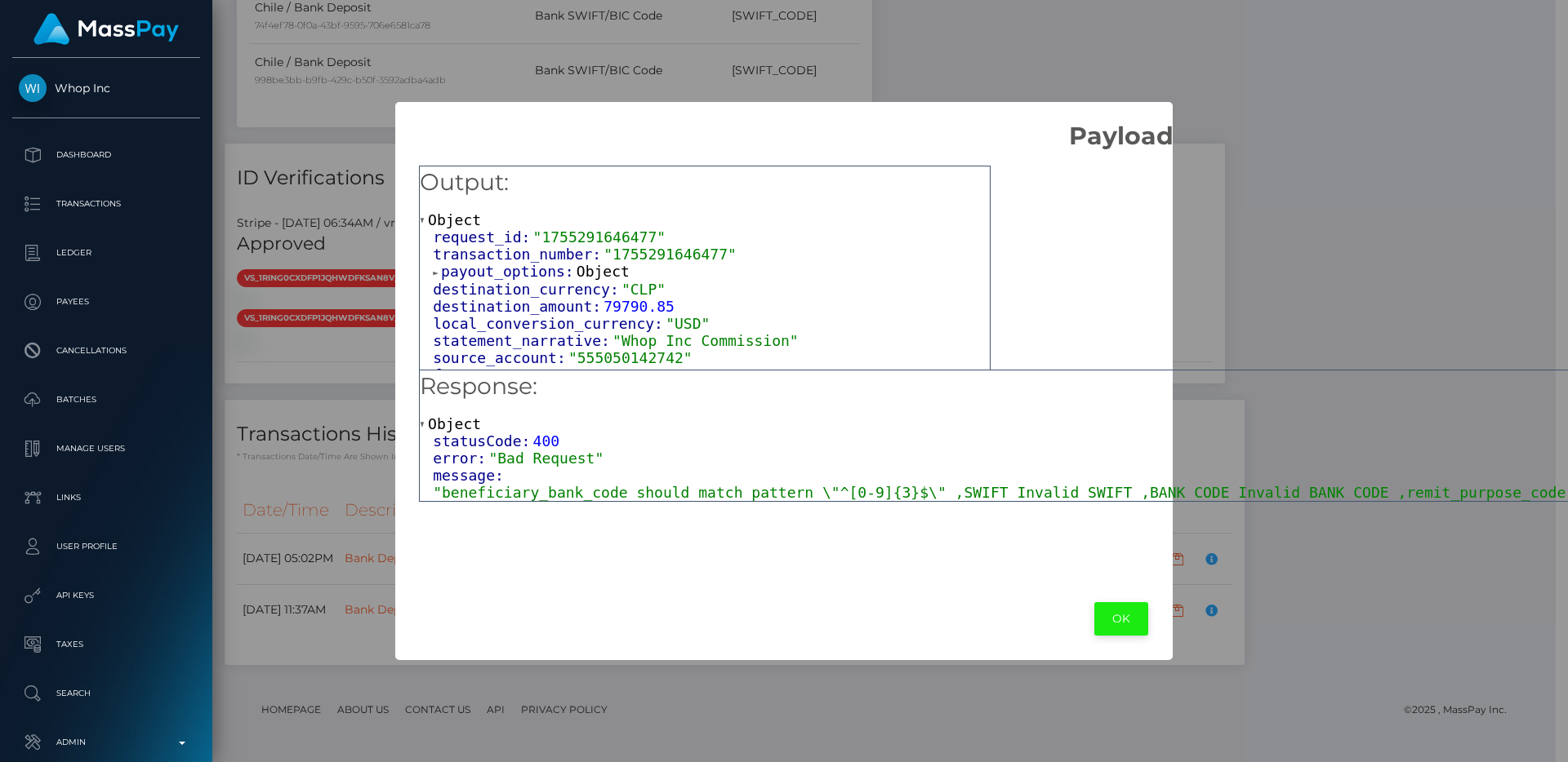
click at [1104, 607] on button "OK" at bounding box center [1121, 619] width 54 height 33
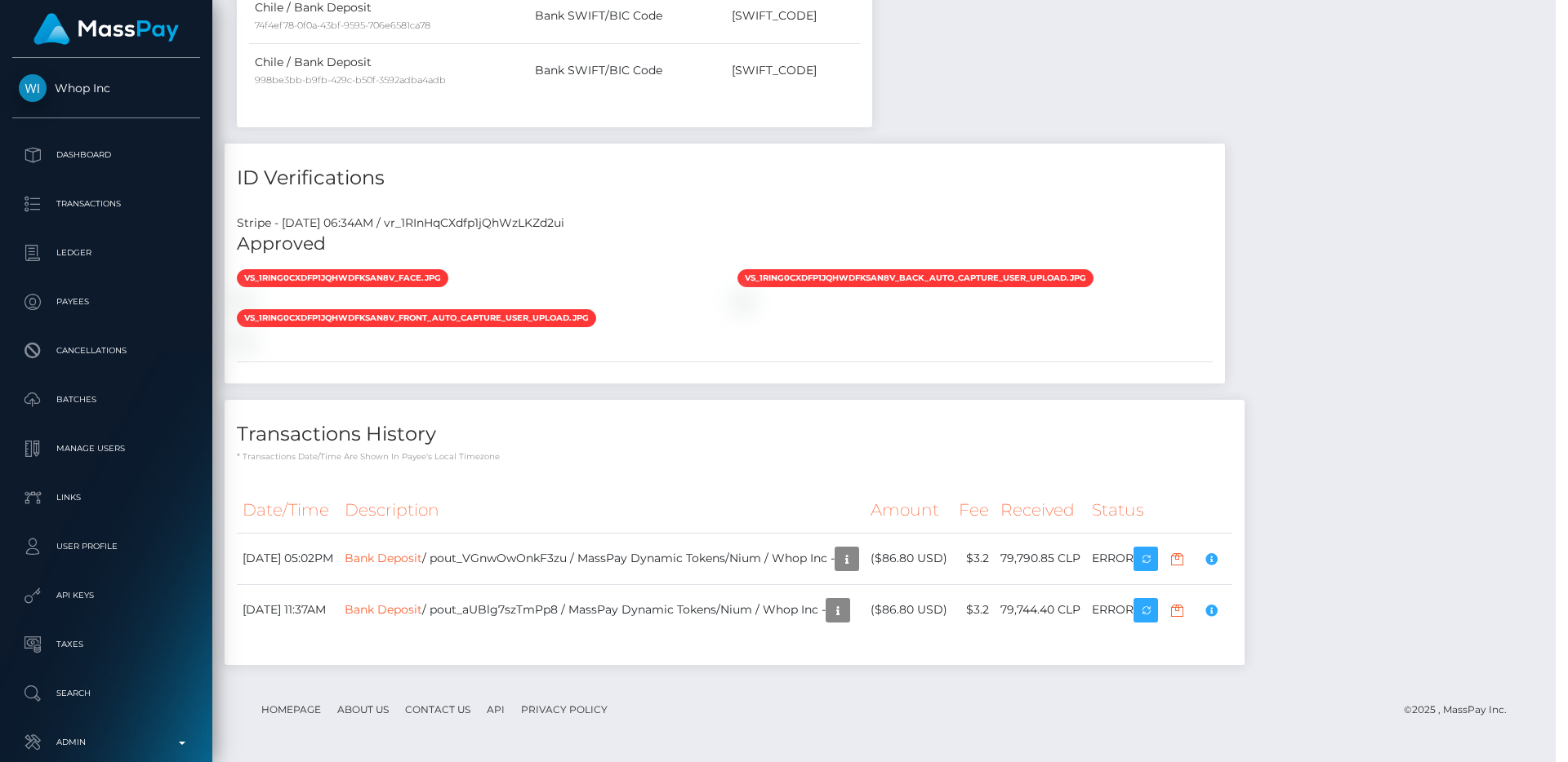
scroll to position [815992, 816216]
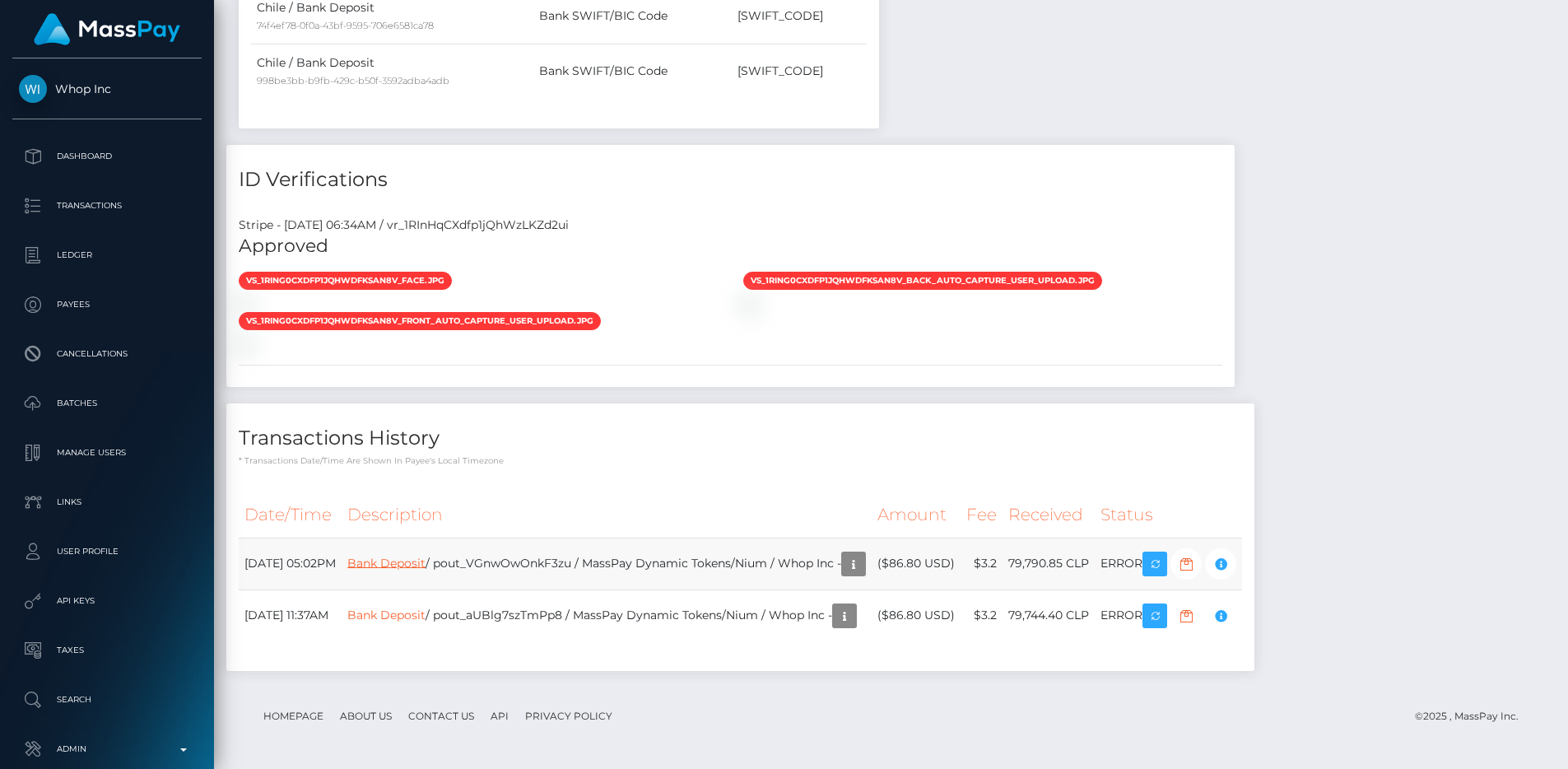
click at [425, 557] on link "Bank Deposit" at bounding box center [386, 562] width 78 height 15
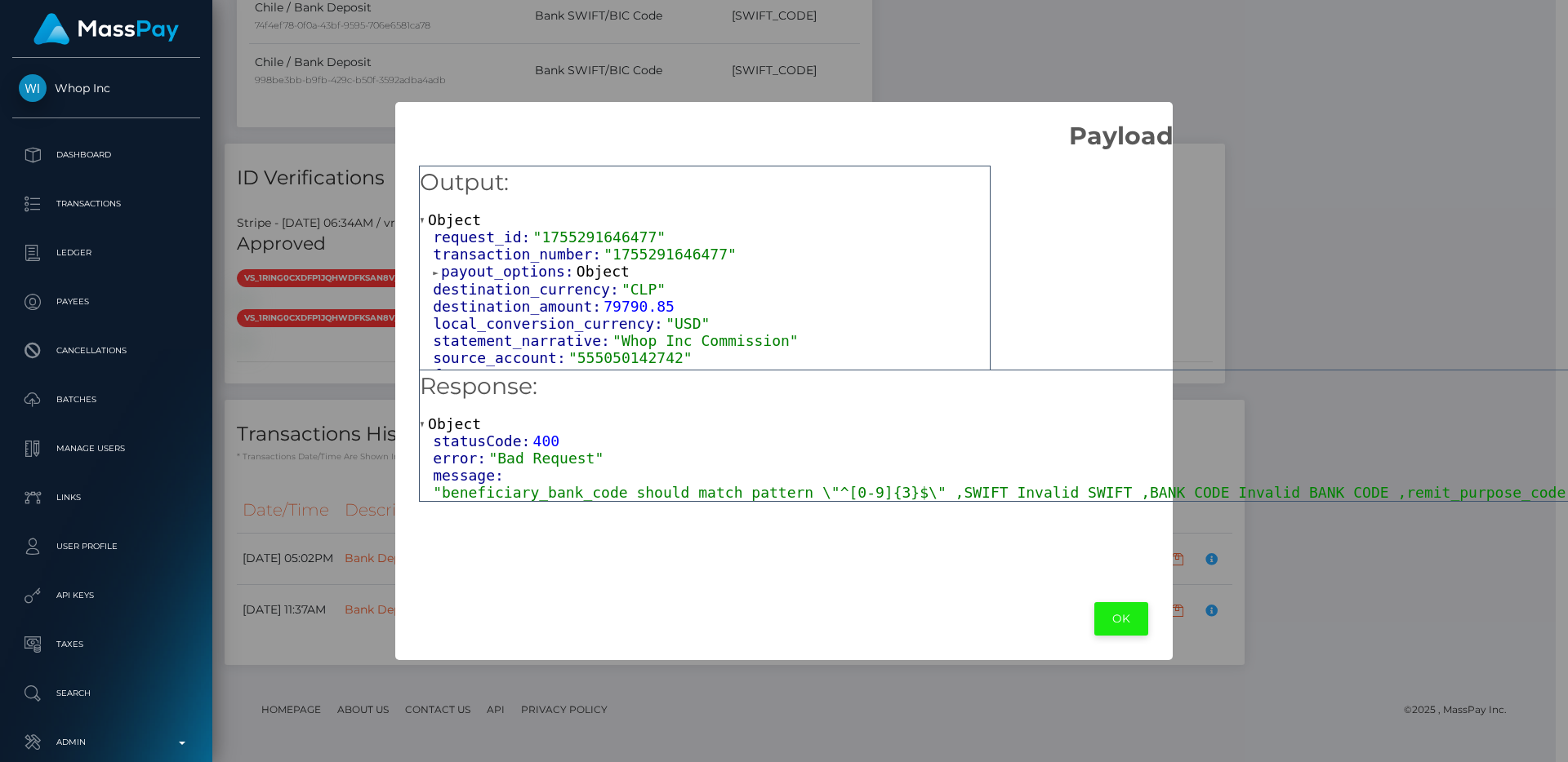
click at [1106, 622] on button "OK" at bounding box center [1121, 619] width 54 height 33
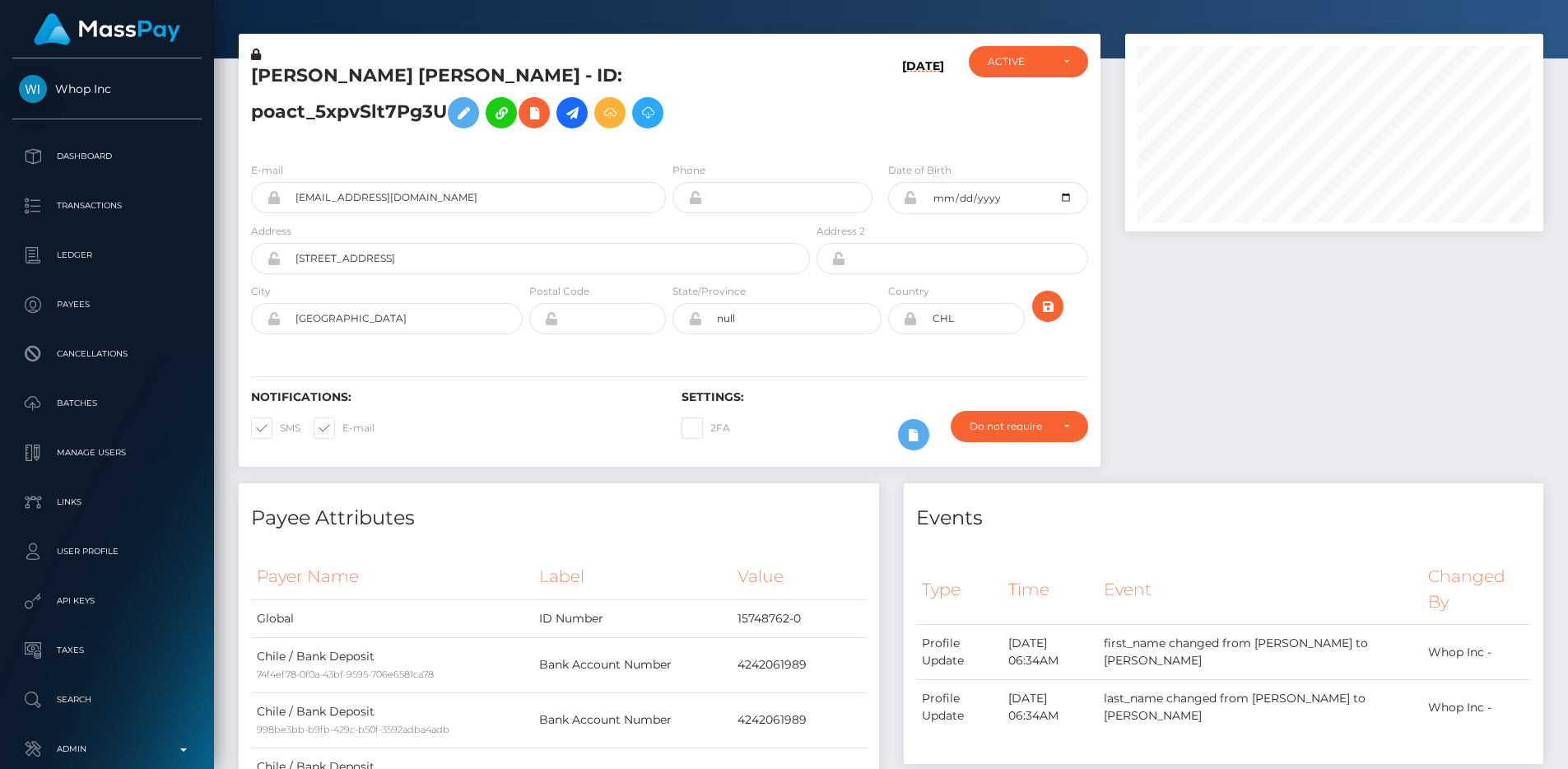
scroll to position [0, 0]
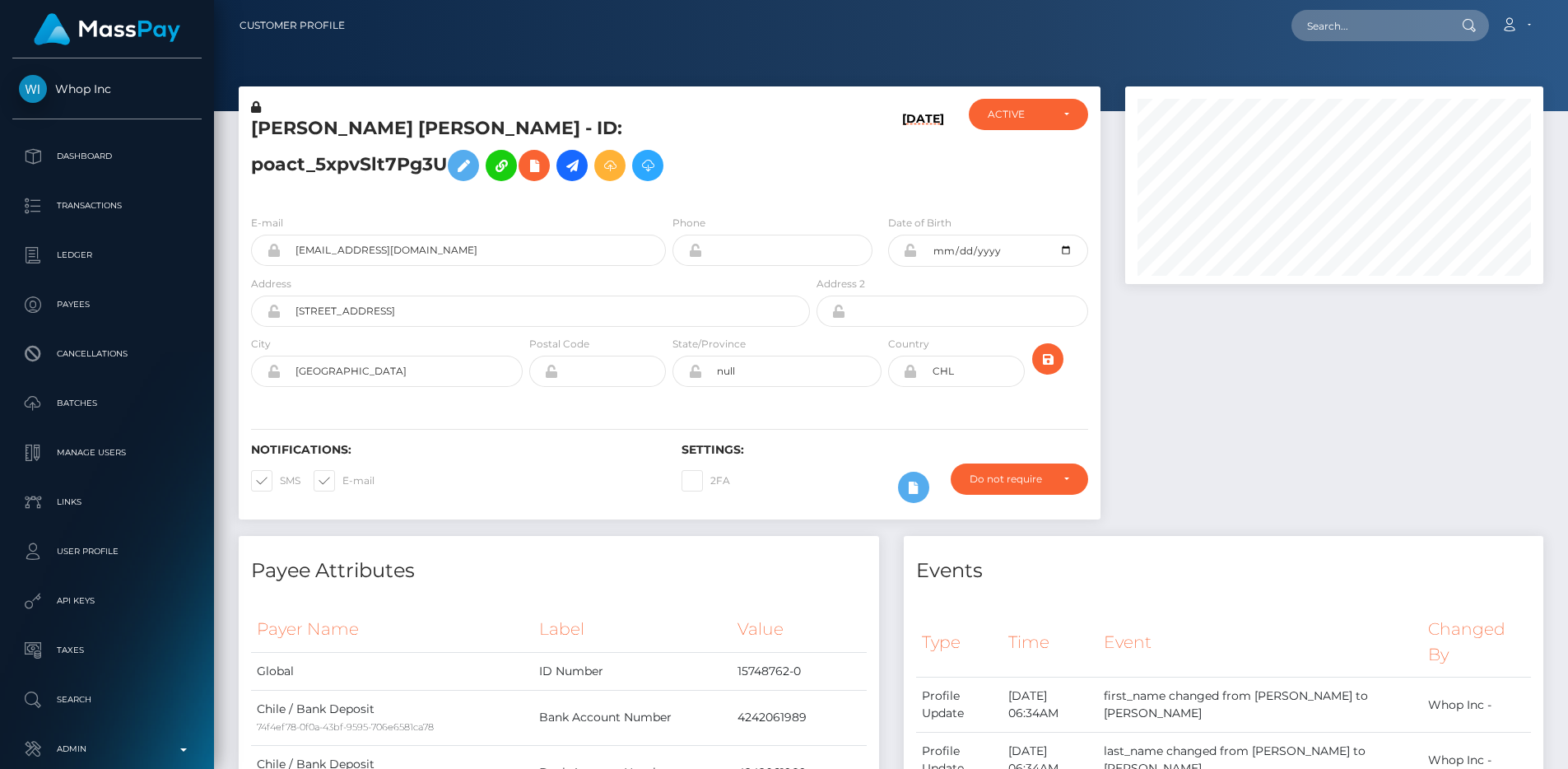
click at [1264, 463] on div at bounding box center [1335, 311] width 443 height 449
click at [930, 181] on h6 "[DATE]" at bounding box center [923, 153] width 42 height 83
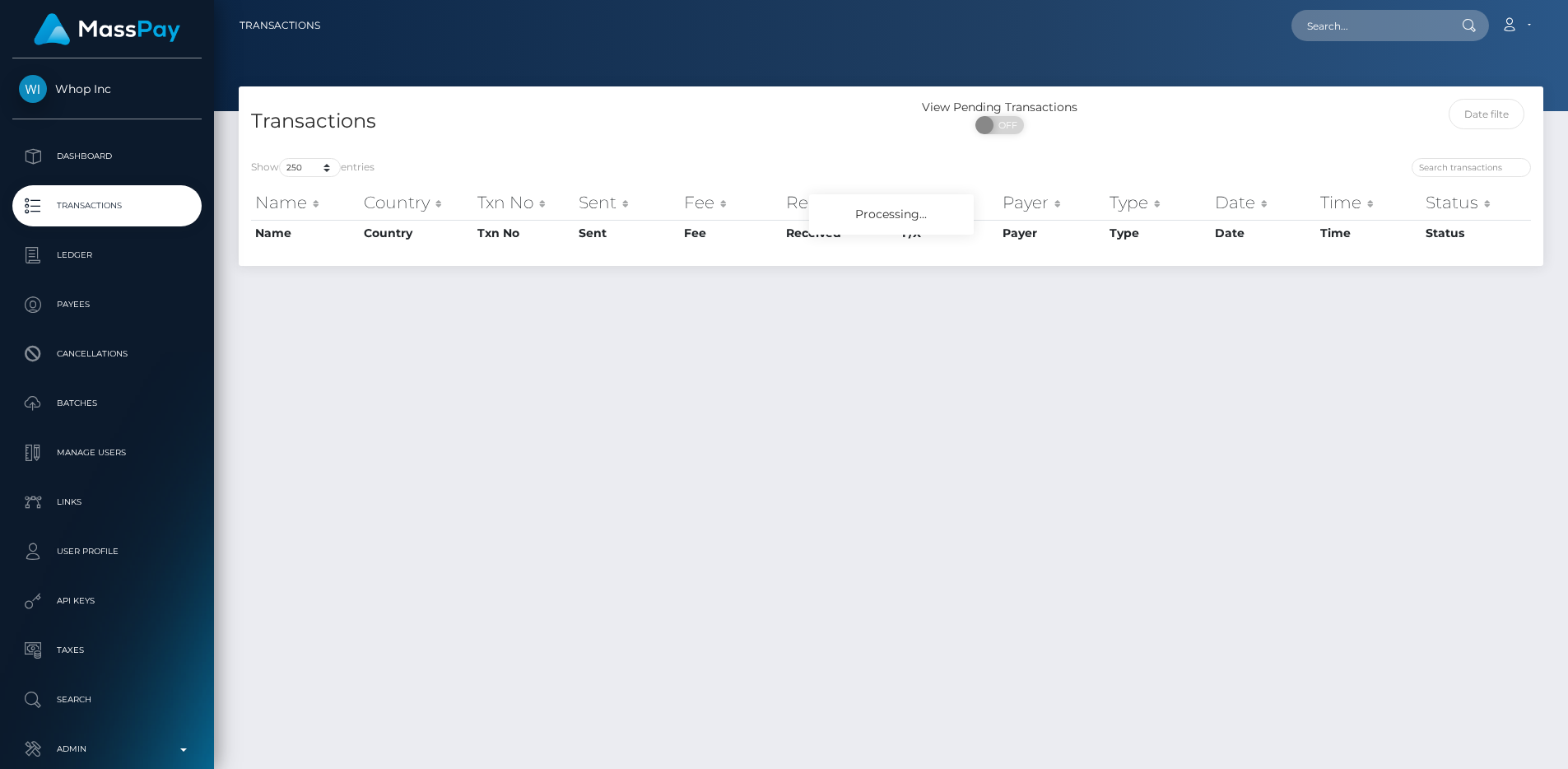
select select "250"
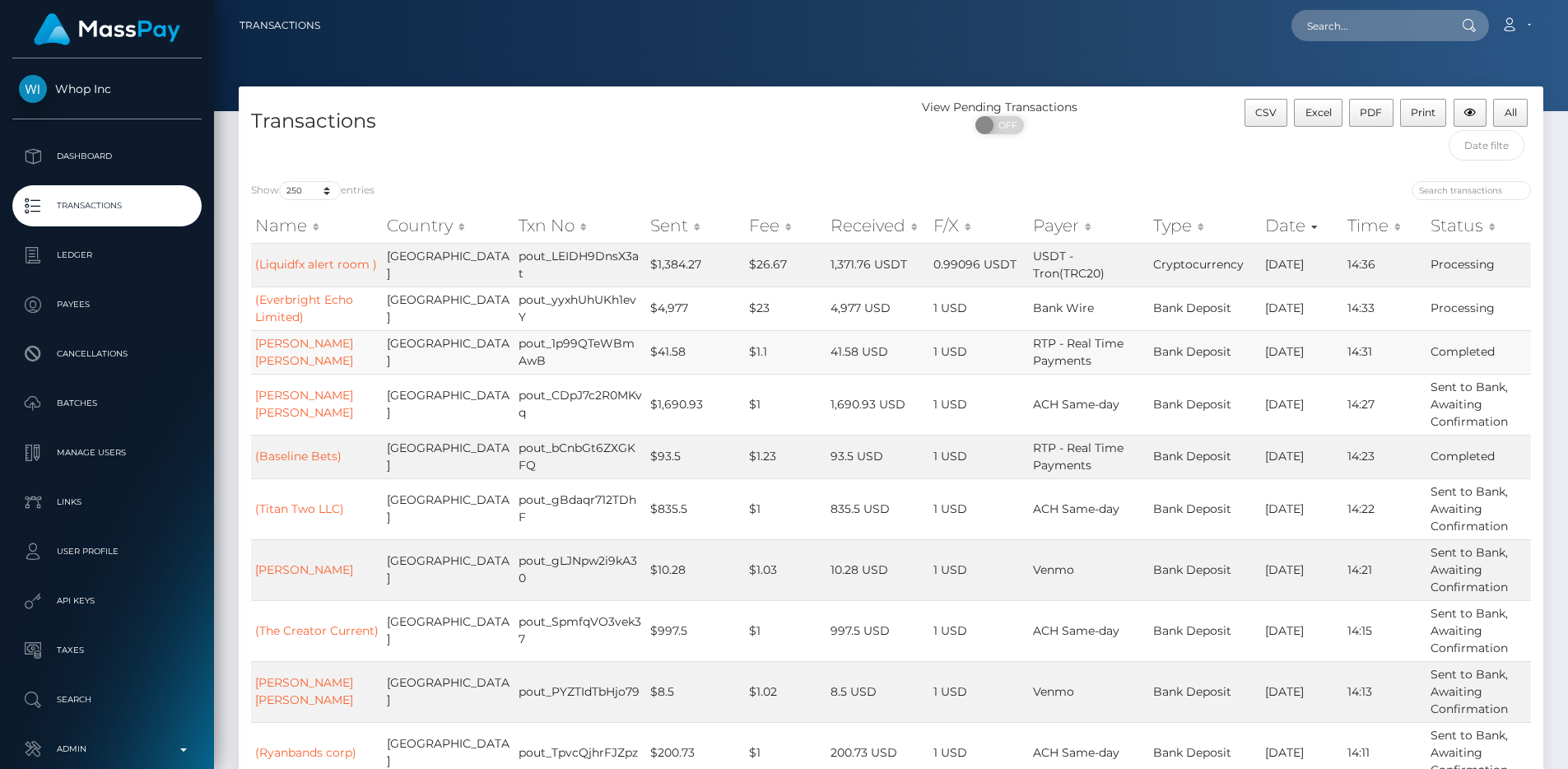
click at [552, 347] on td "pout_1p99QTeWBmAwB" at bounding box center [580, 352] width 132 height 44
copy td "pout_1p99QTeWBmAwB"
click at [93, 739] on p "Admin" at bounding box center [107, 749] width 176 height 25
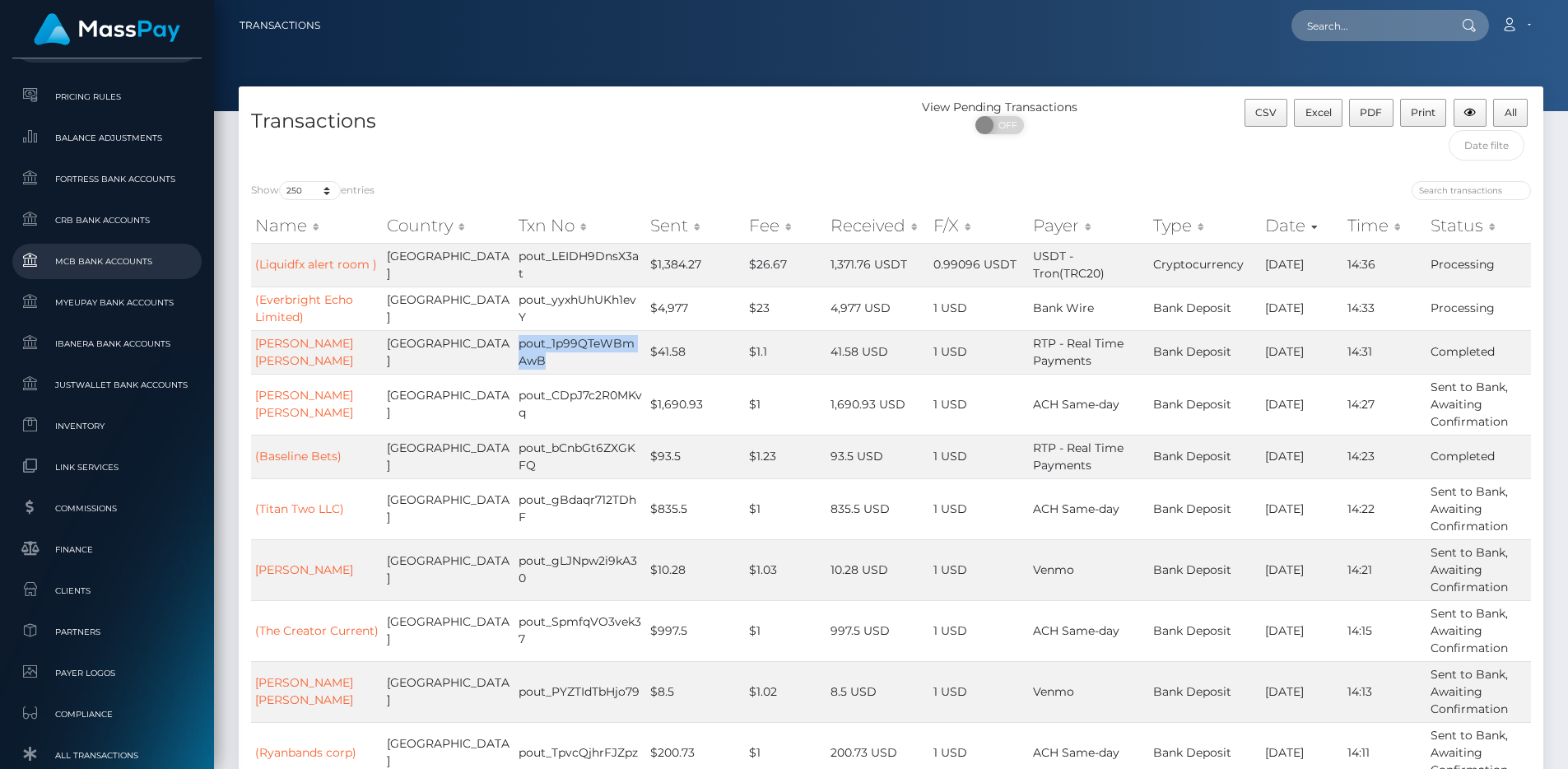
scroll to position [583, 0]
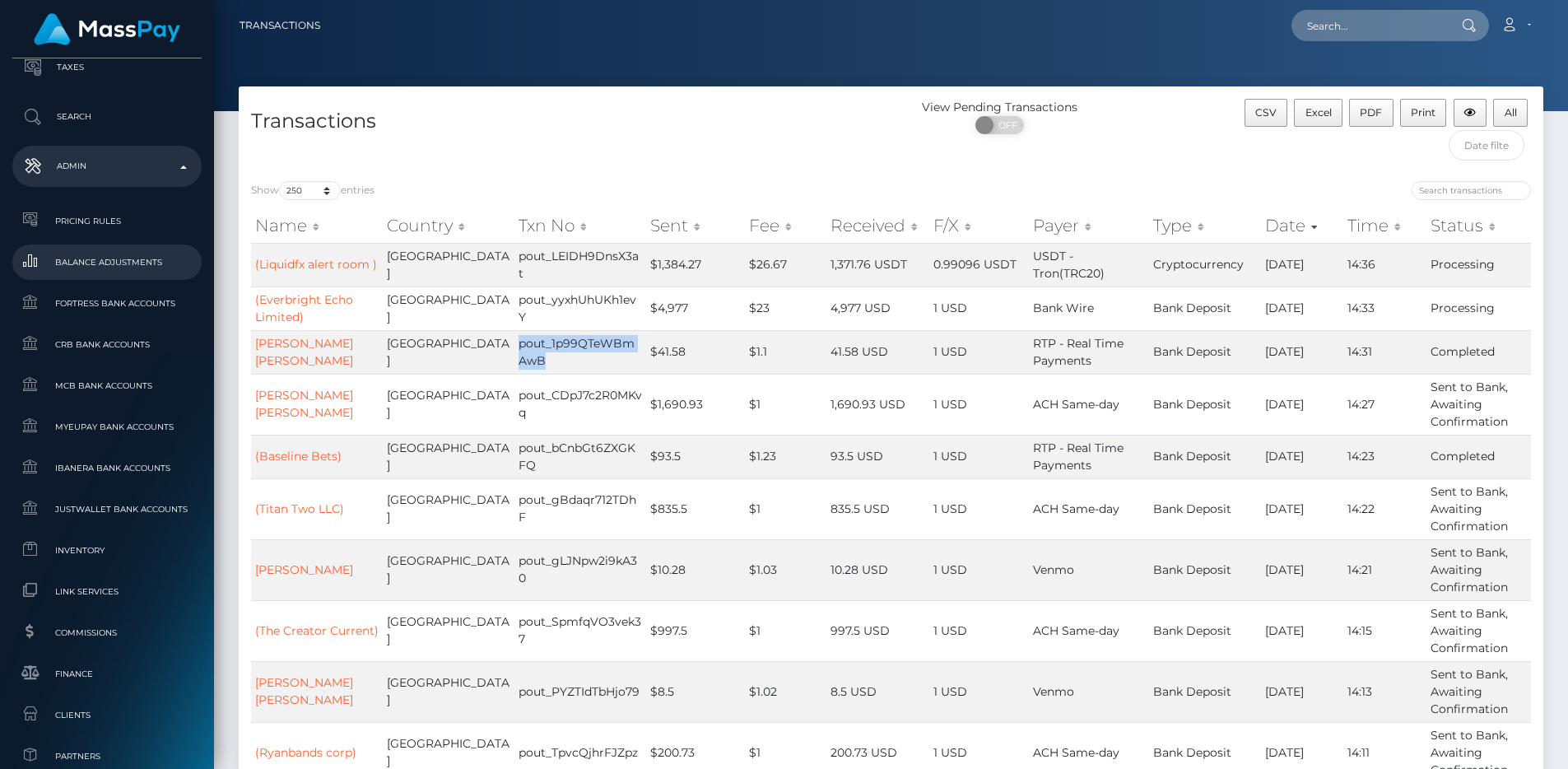
click at [103, 269] on span "Balance Adjustments" at bounding box center [107, 262] width 176 height 19
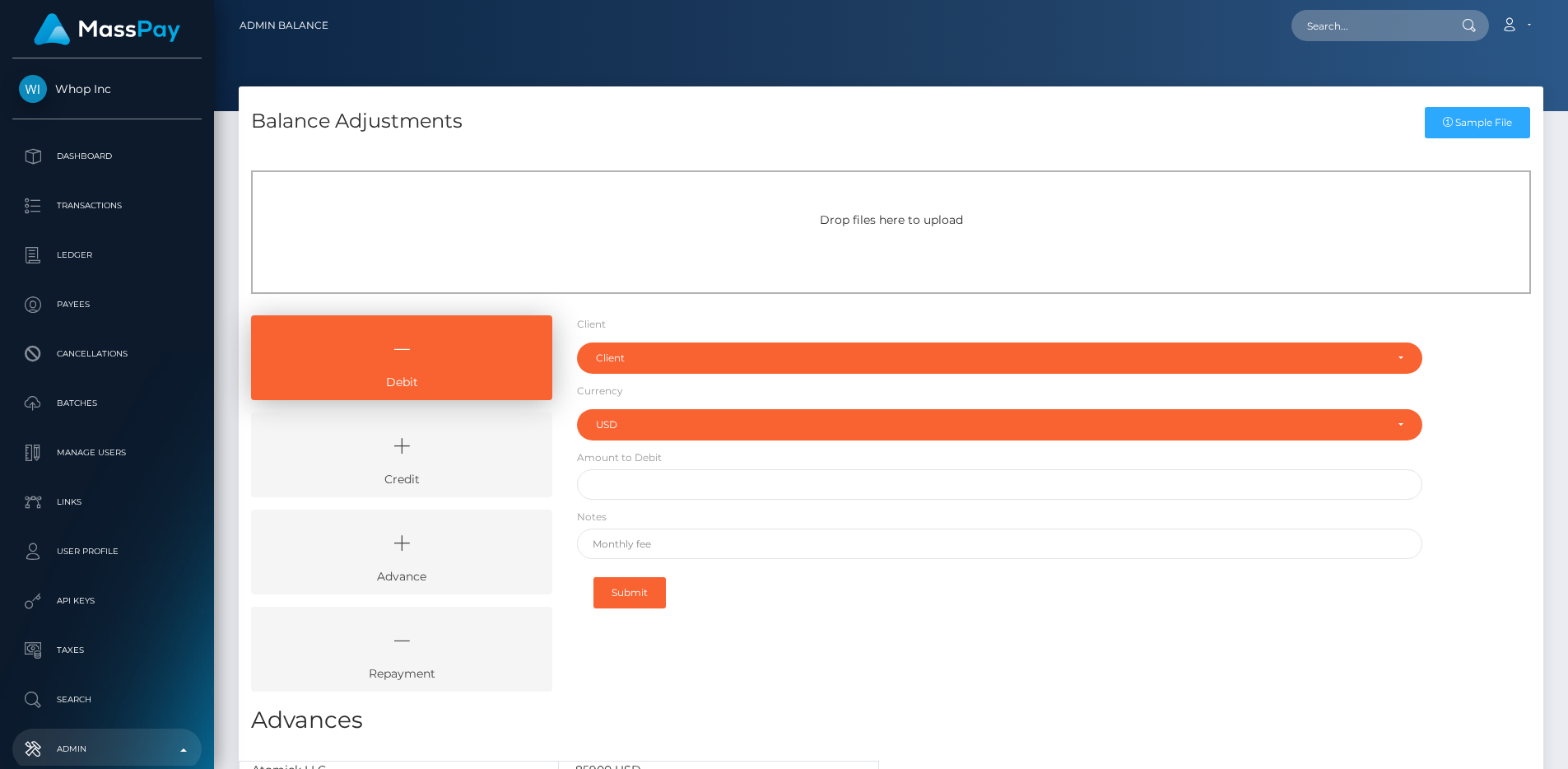
select select "USD"
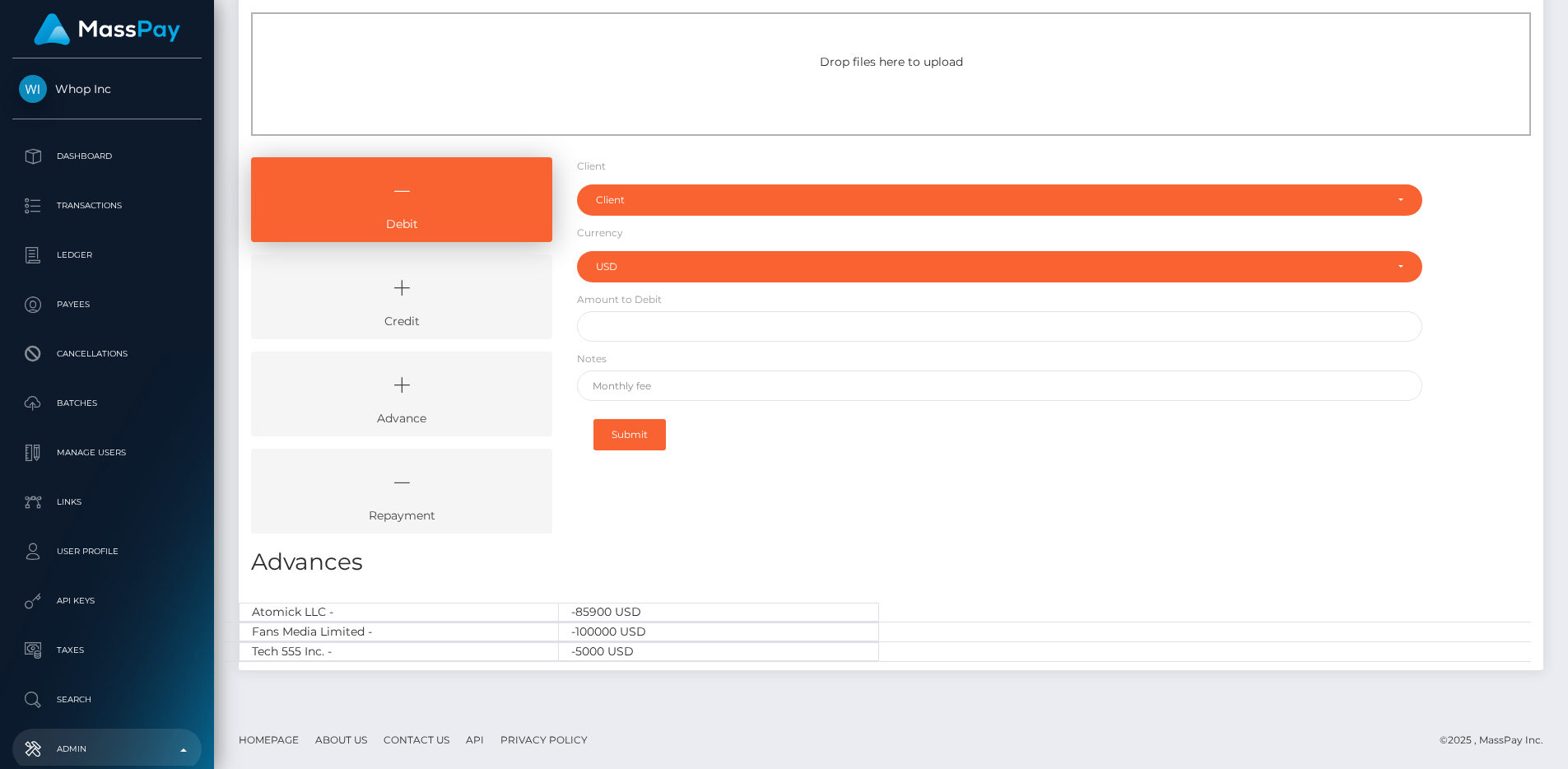
scroll to position [140, 0]
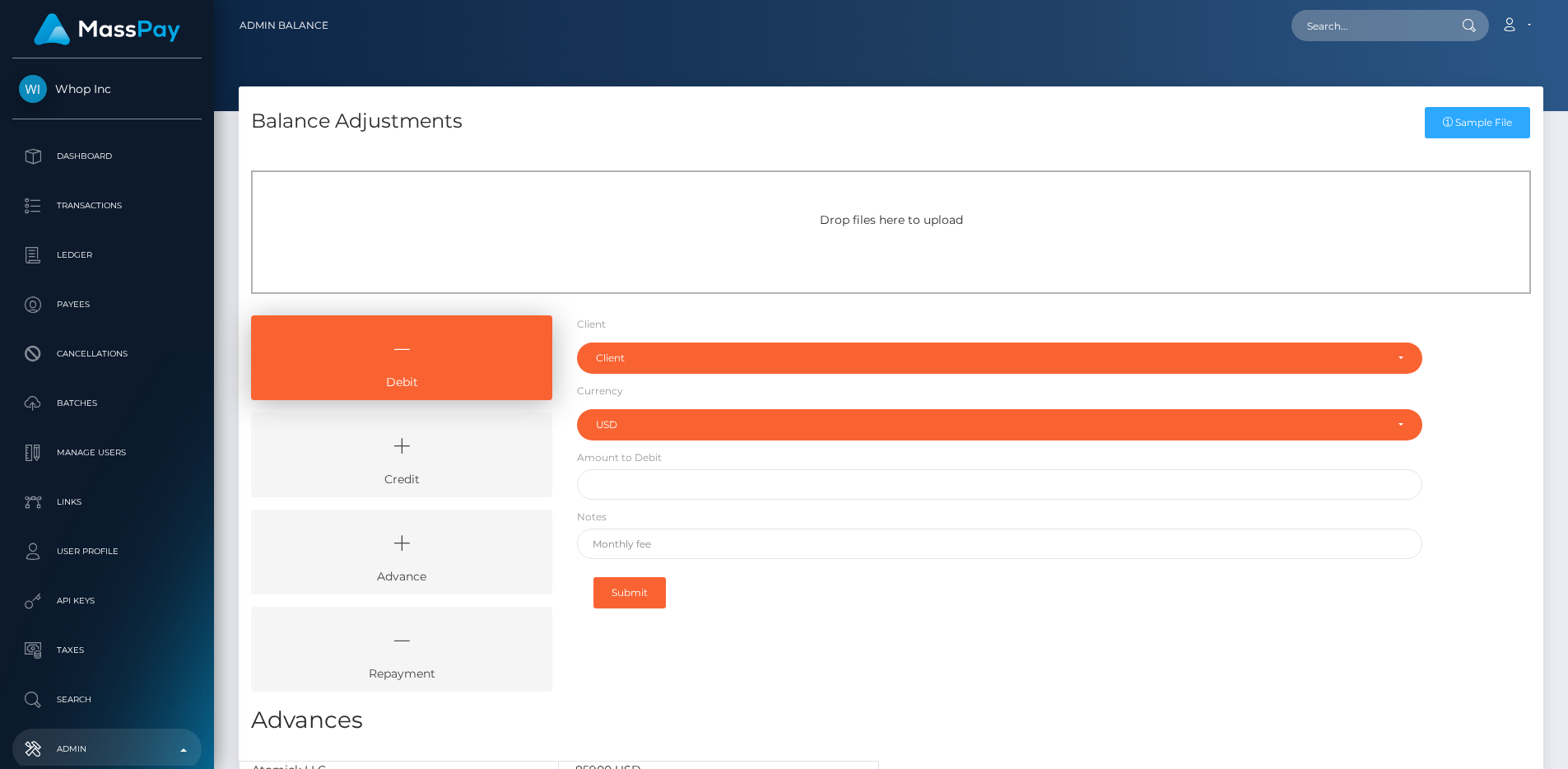
select select "USD"
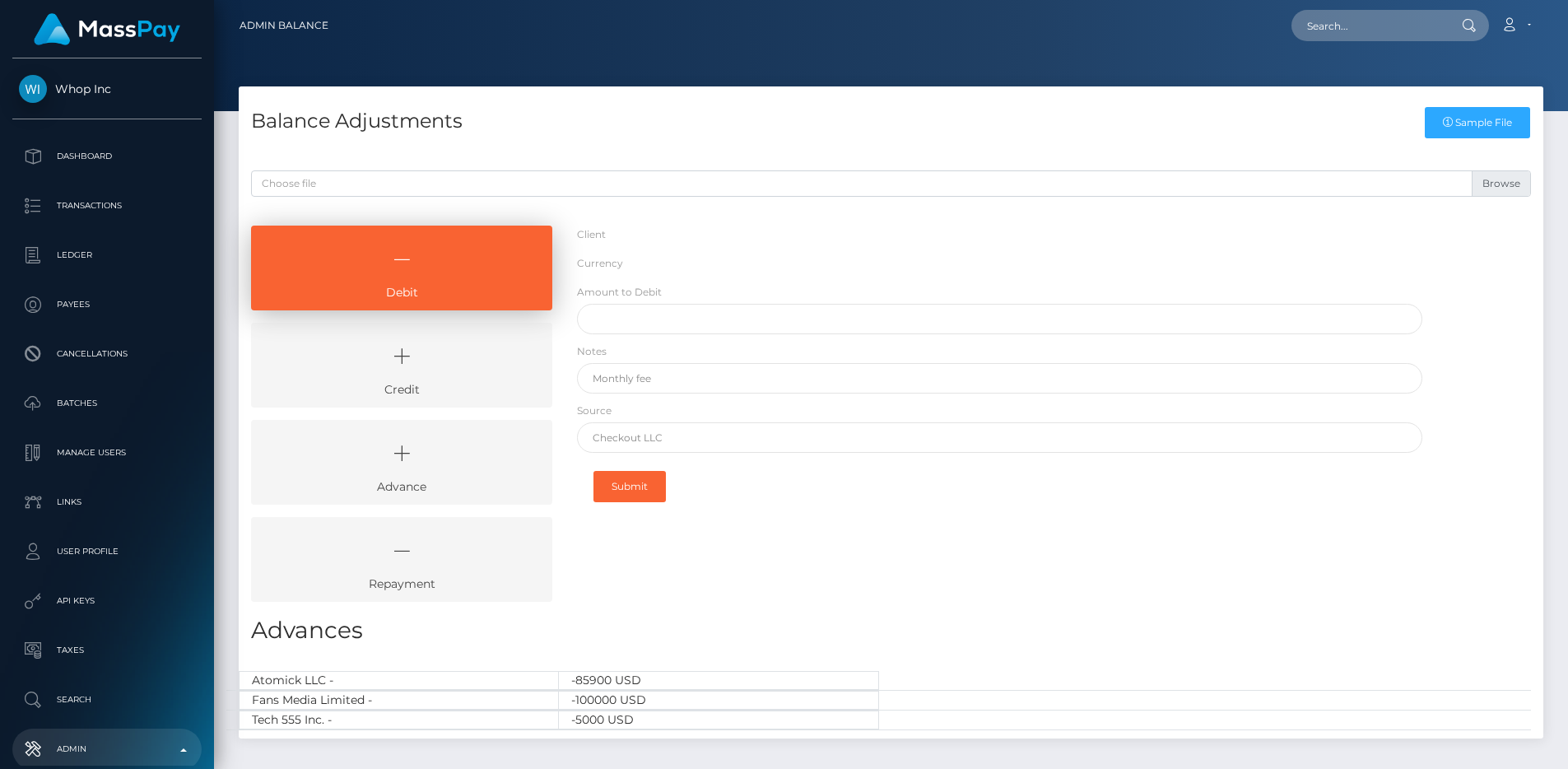
select select "USD"
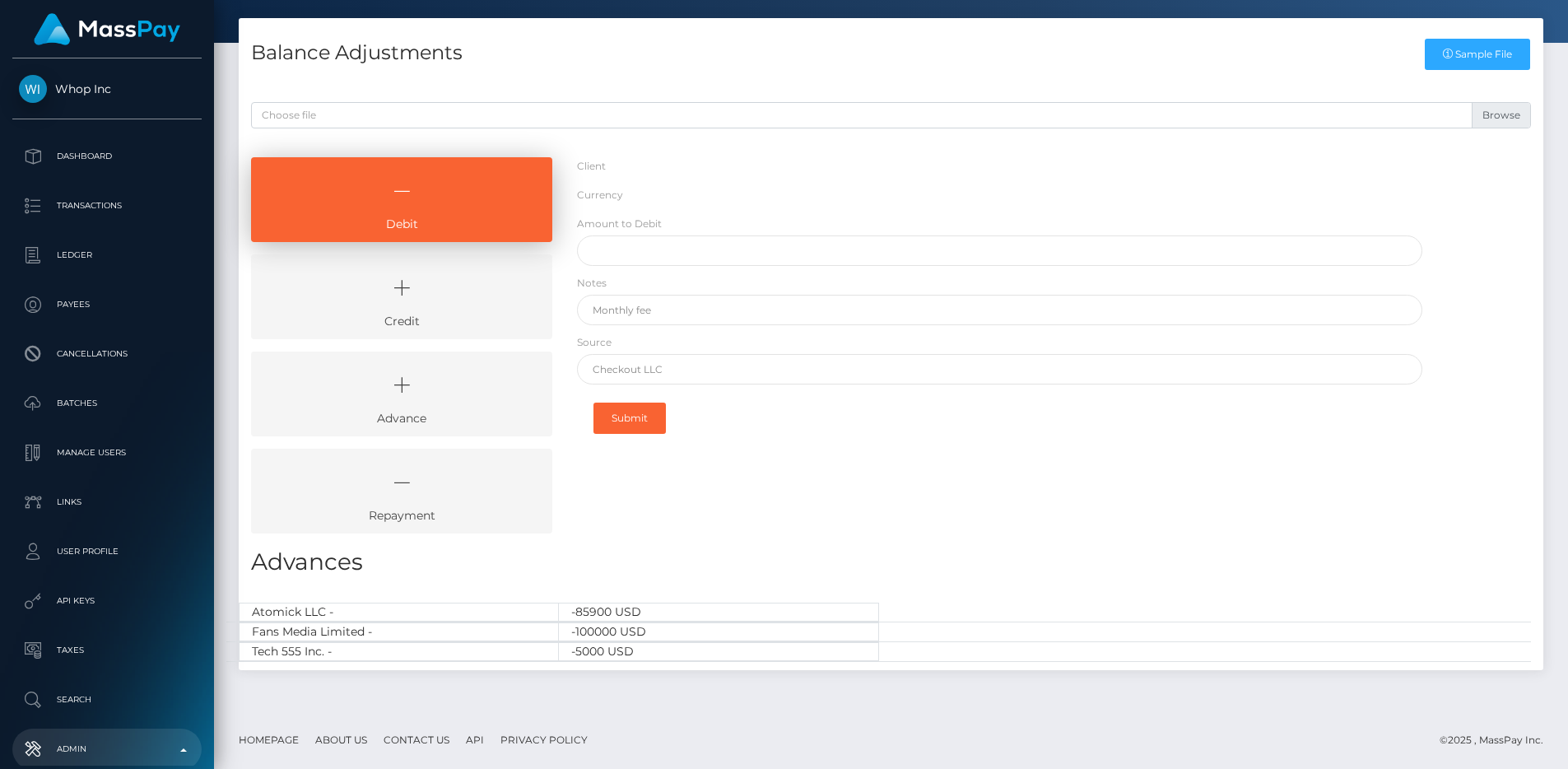
select select
select select "USD"
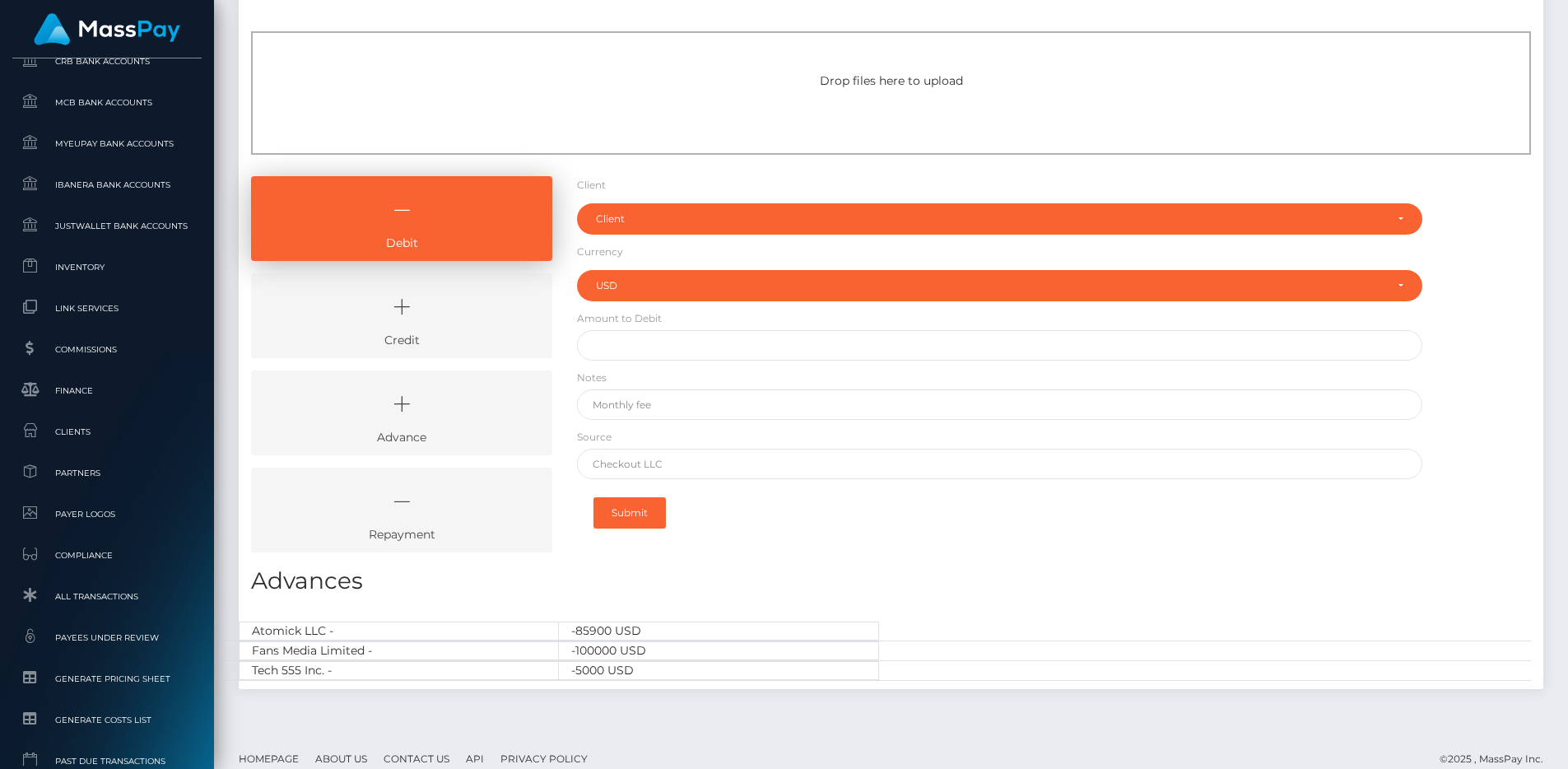
scroll to position [1007, 0]
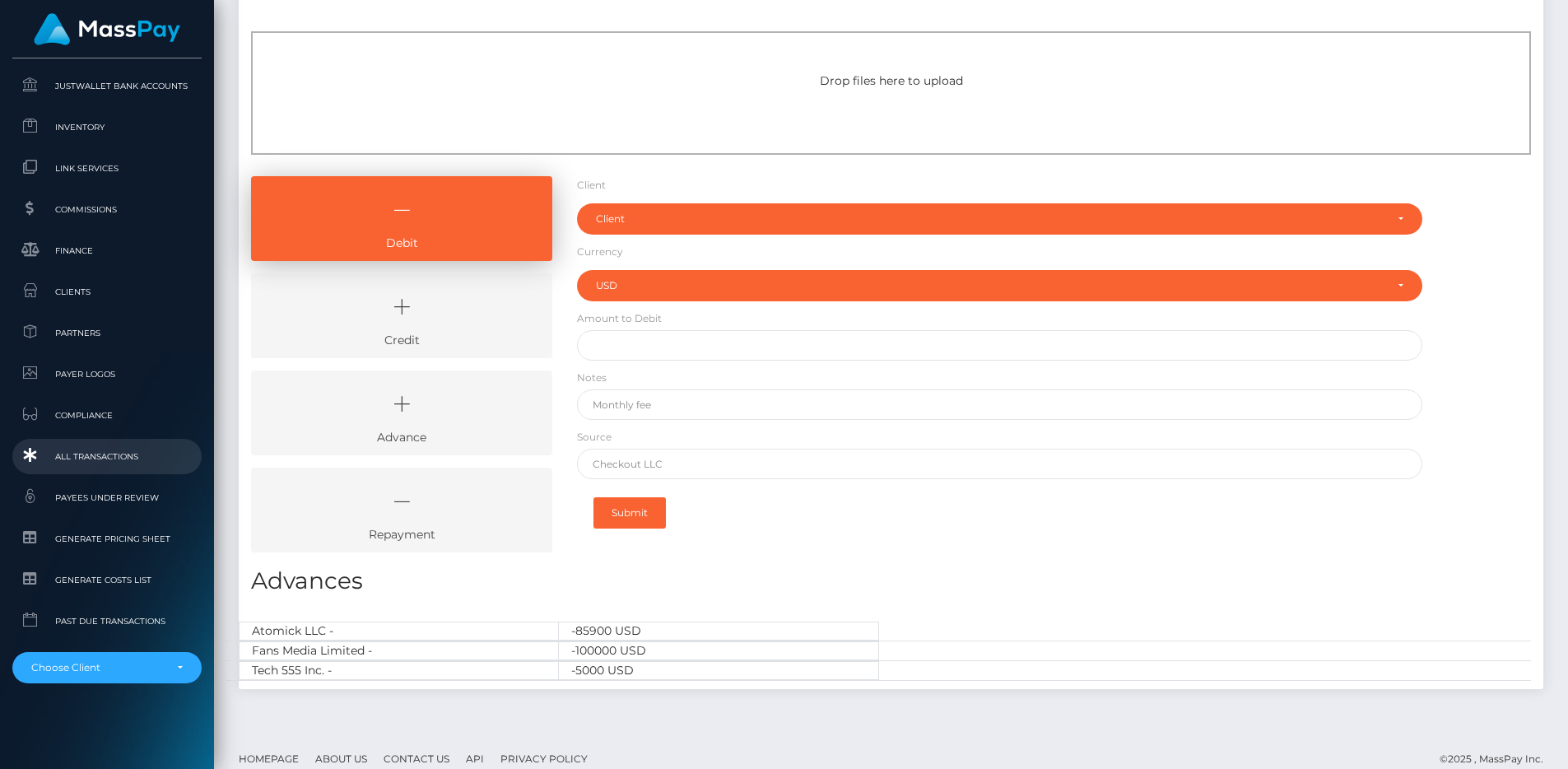
click at [114, 453] on span "All Transactions" at bounding box center [107, 456] width 176 height 19
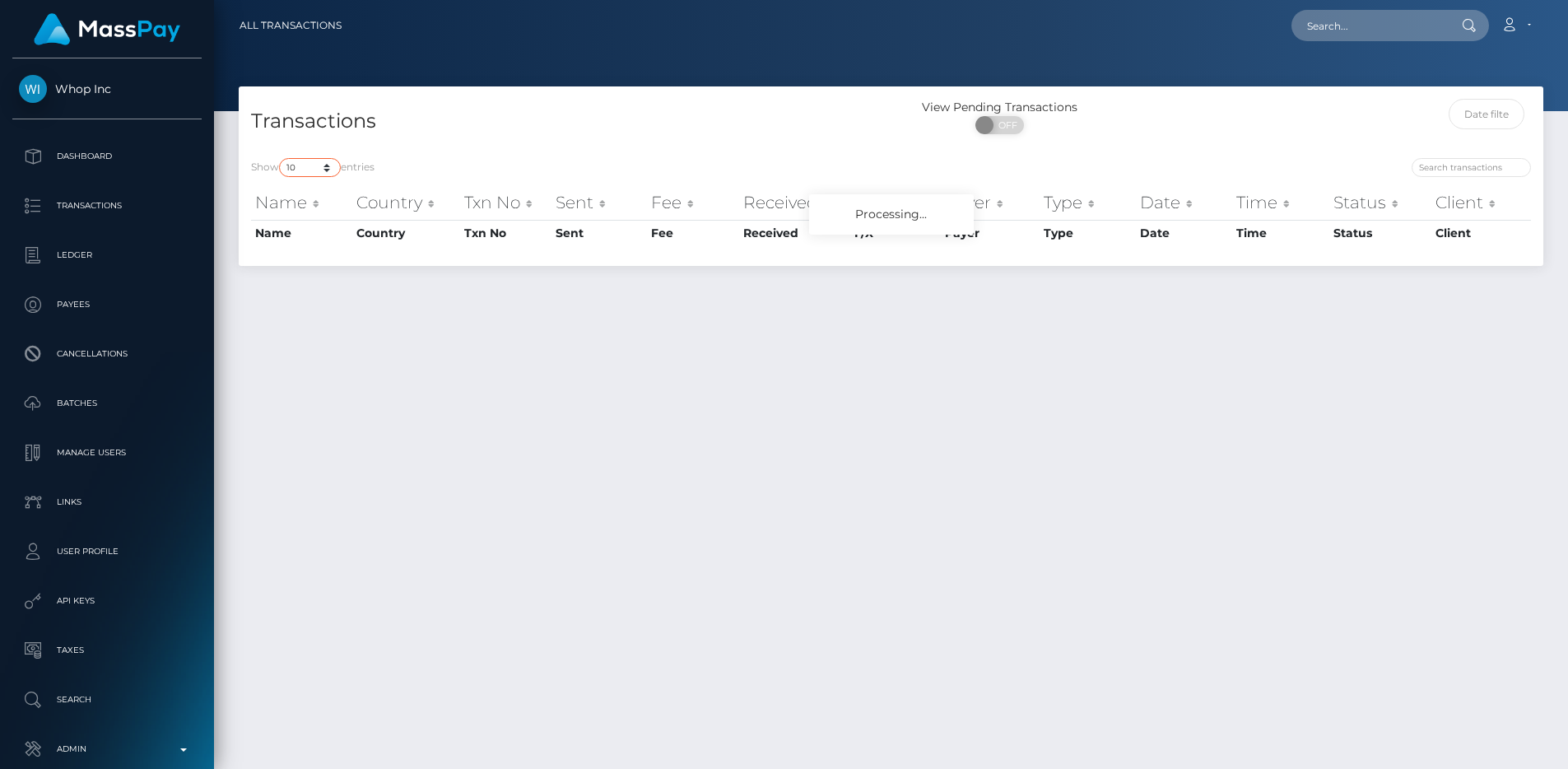
click at [295, 165] on select "10 25 50 100 250 500 1,000 3,500 All" at bounding box center [310, 167] width 61 height 19
select select "250"
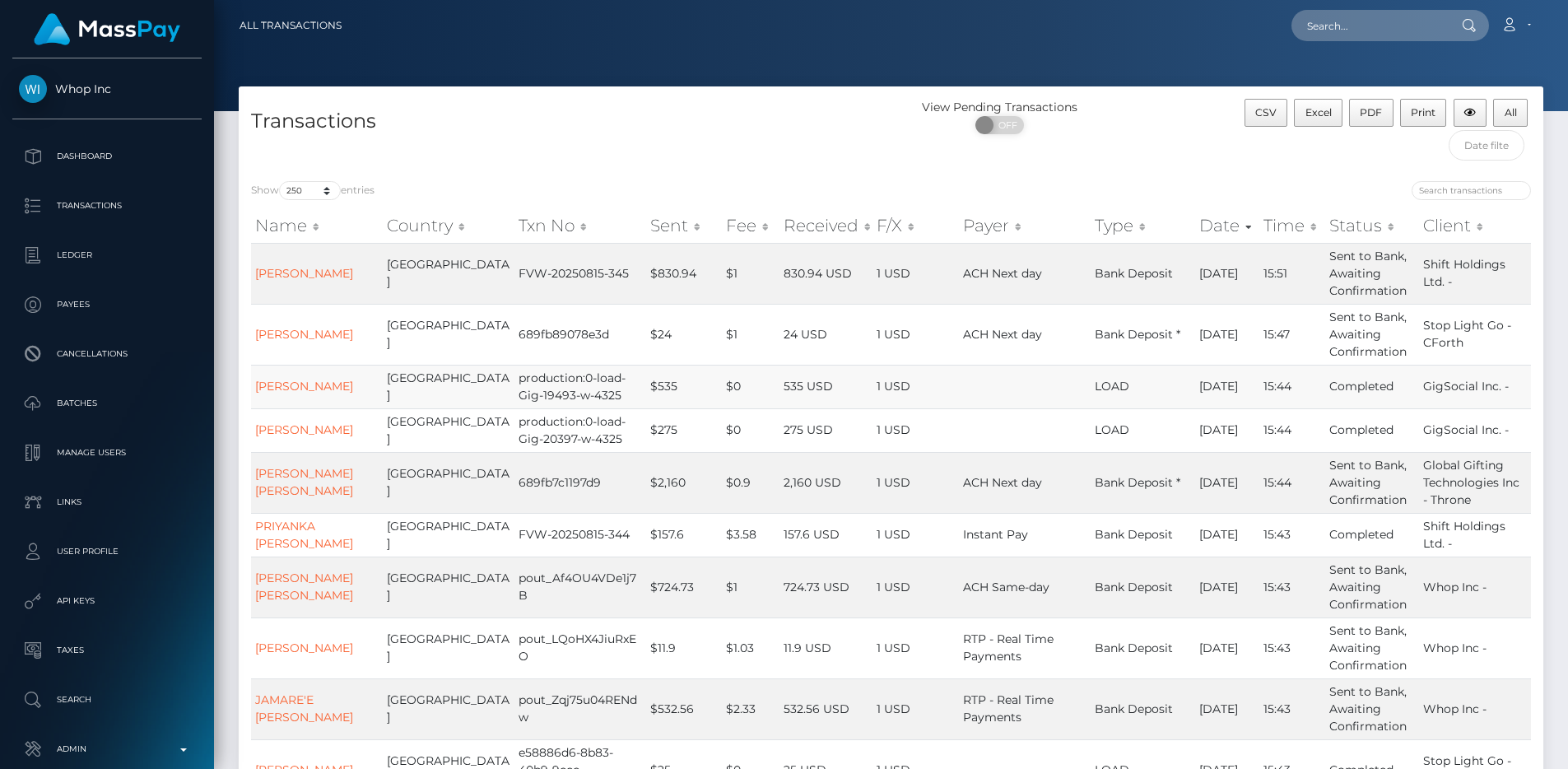
click at [873, 366] on td "1 USD" at bounding box center [915, 387] width 86 height 44
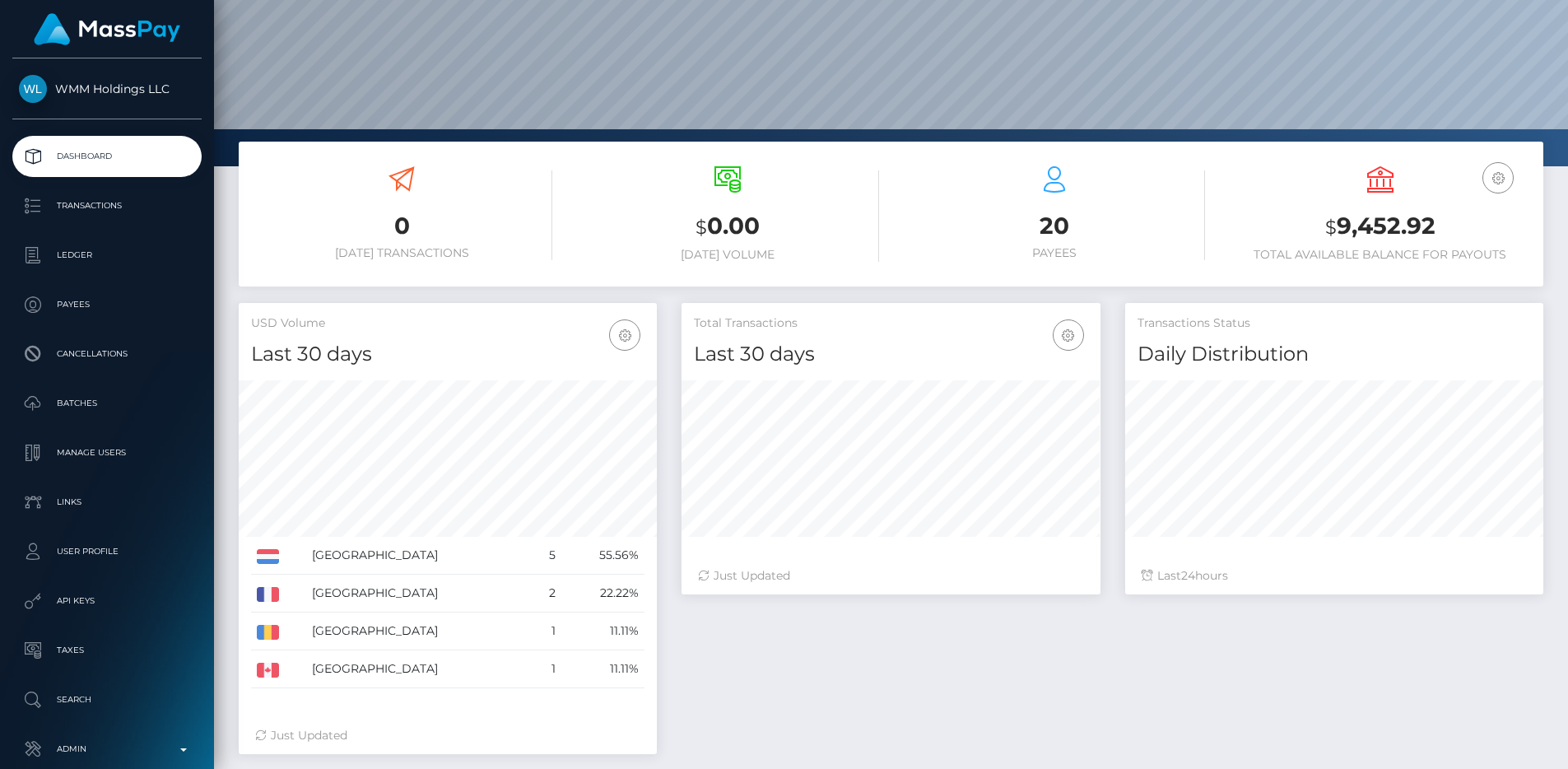
scroll to position [244, 0]
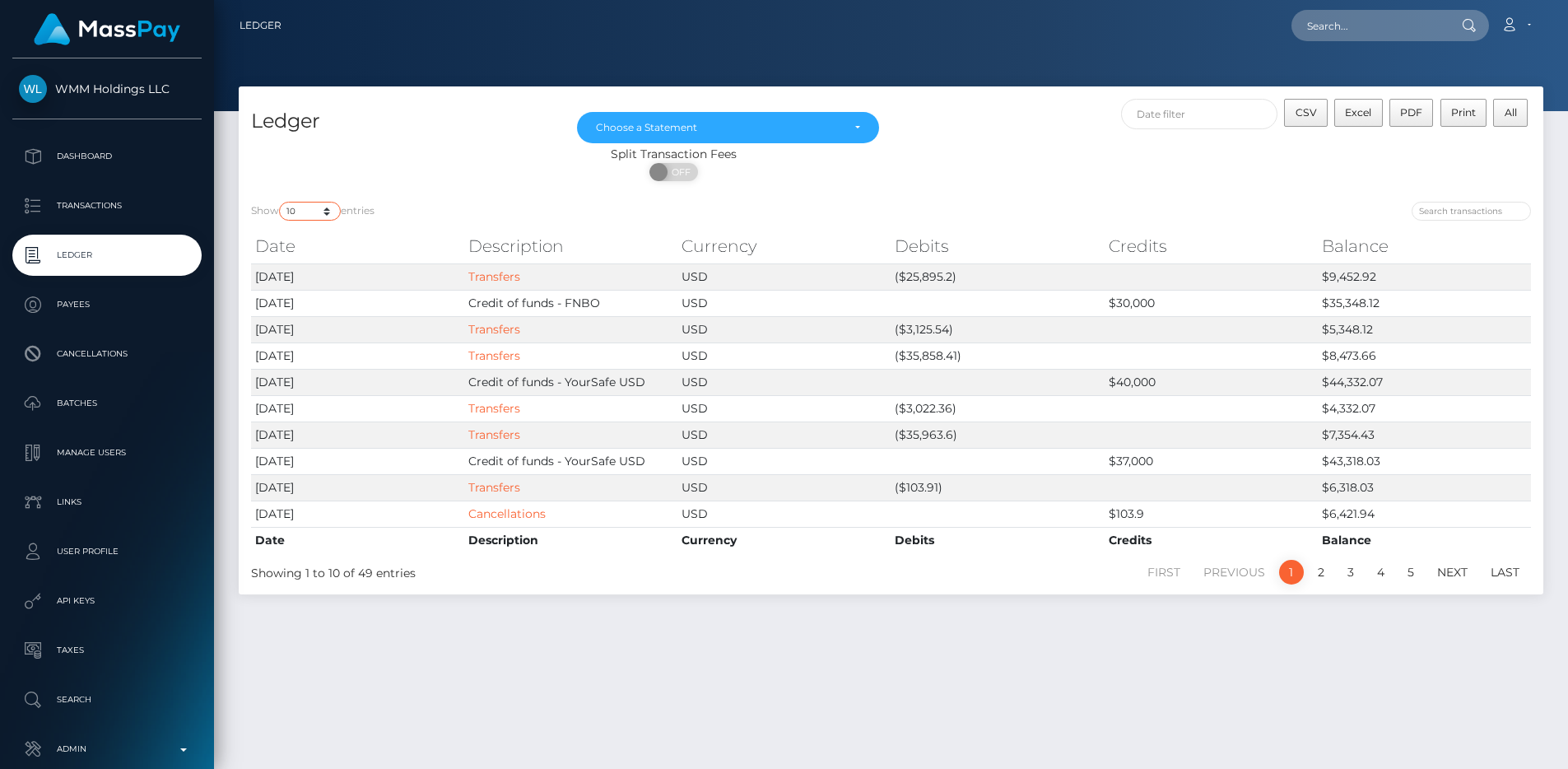
click at [330, 208] on select "10 25 50 100 250" at bounding box center [310, 211] width 61 height 19
select select "250"
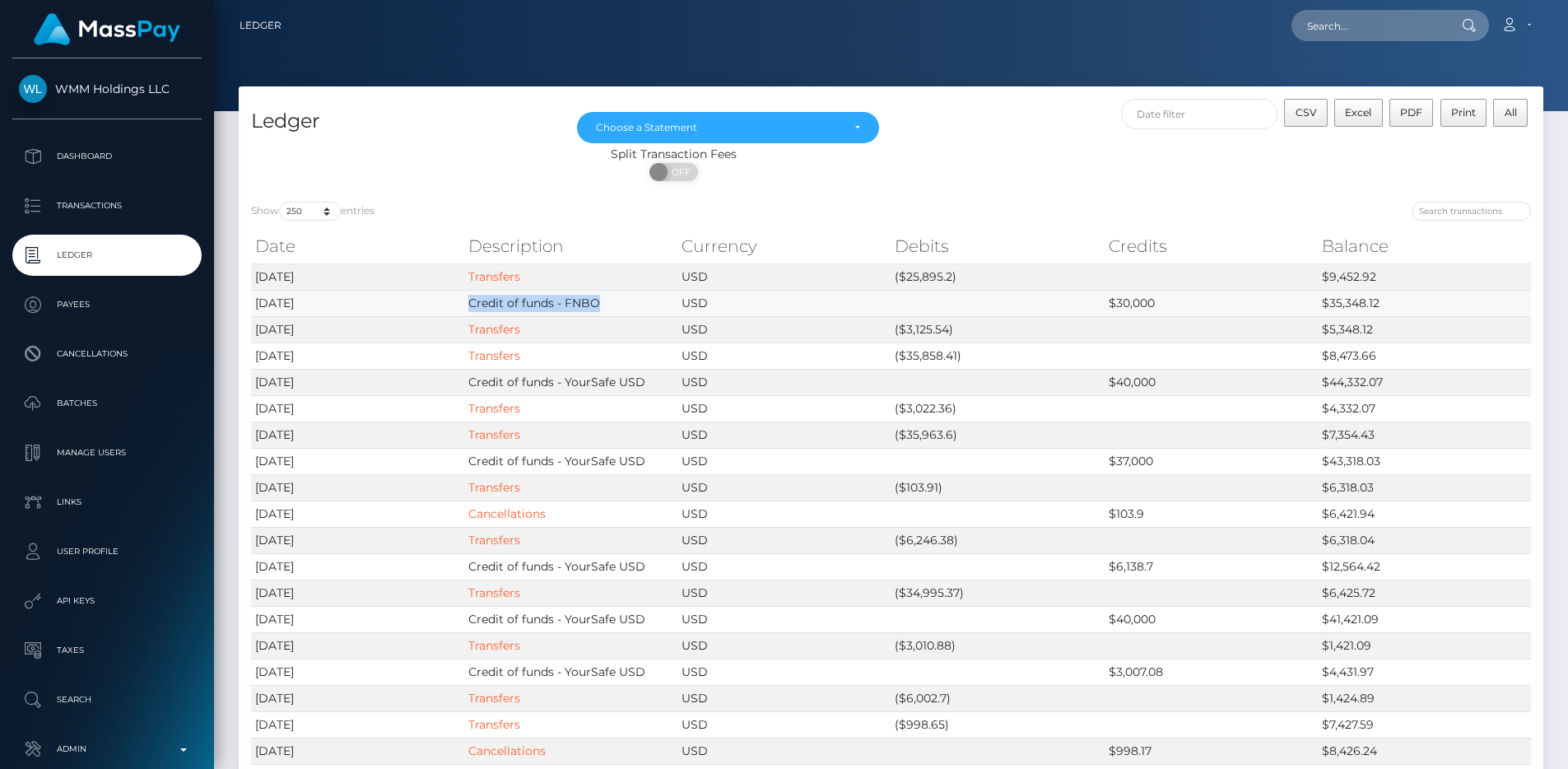
drag, startPoint x: 613, startPoint y: 306, endPoint x: 470, endPoint y: 299, distance: 143.2
click at [470, 299] on td "Credit of funds - FNBO" at bounding box center [571, 303] width 214 height 27
copy td "Credit of funds - FNBO"
select select "250"
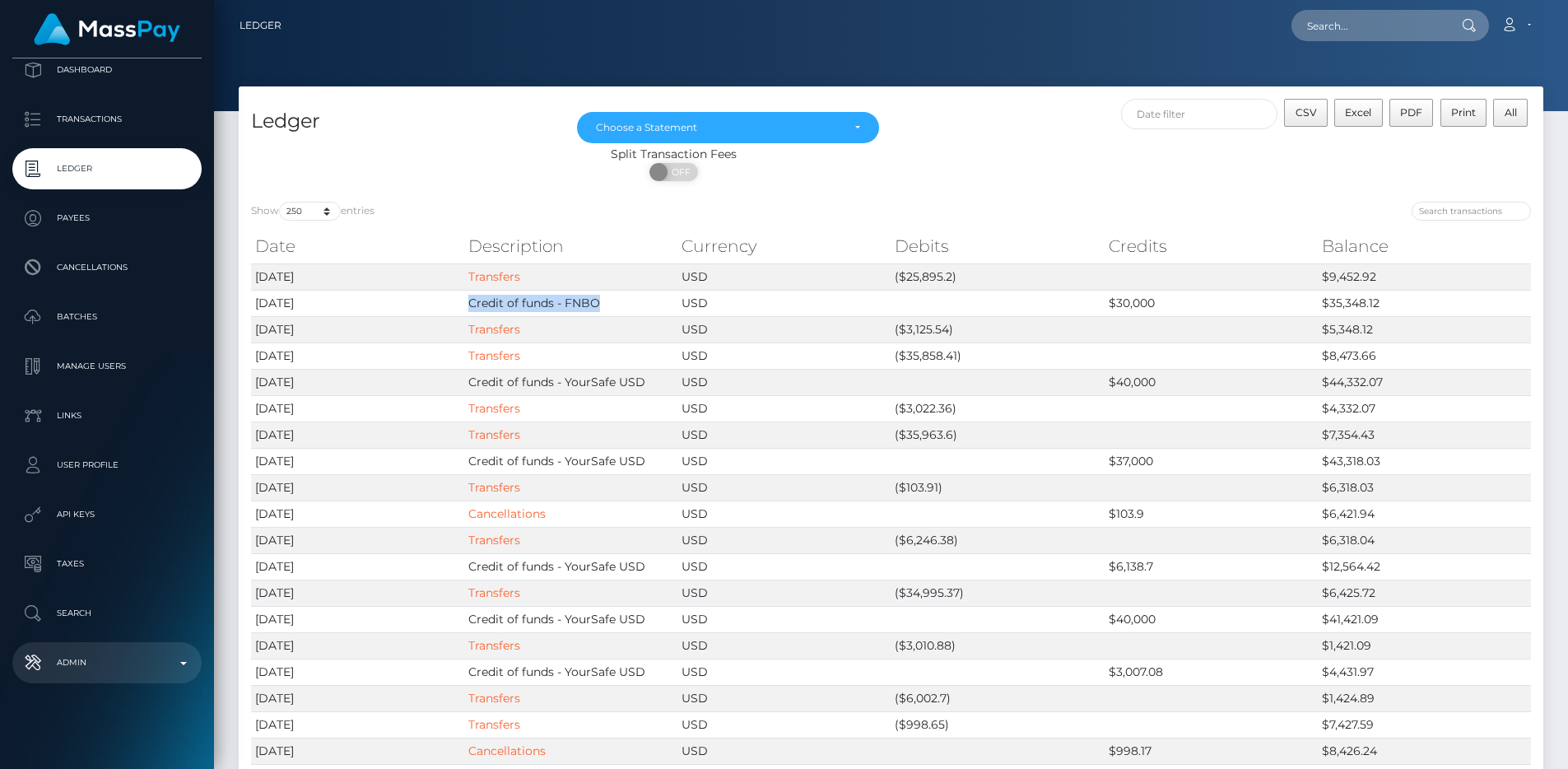
click at [86, 665] on p "Admin" at bounding box center [107, 662] width 176 height 25
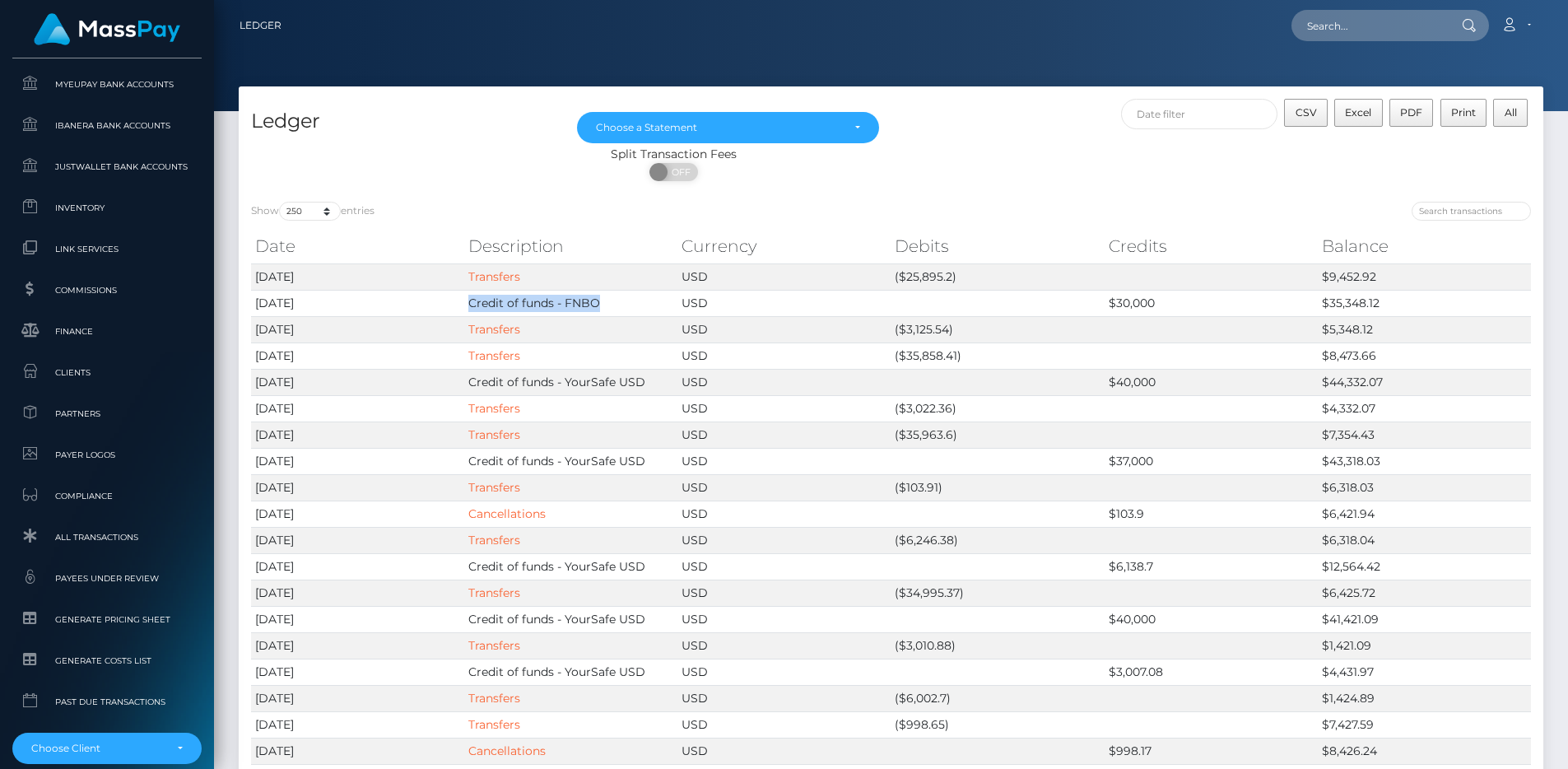
scroll to position [937, 0]
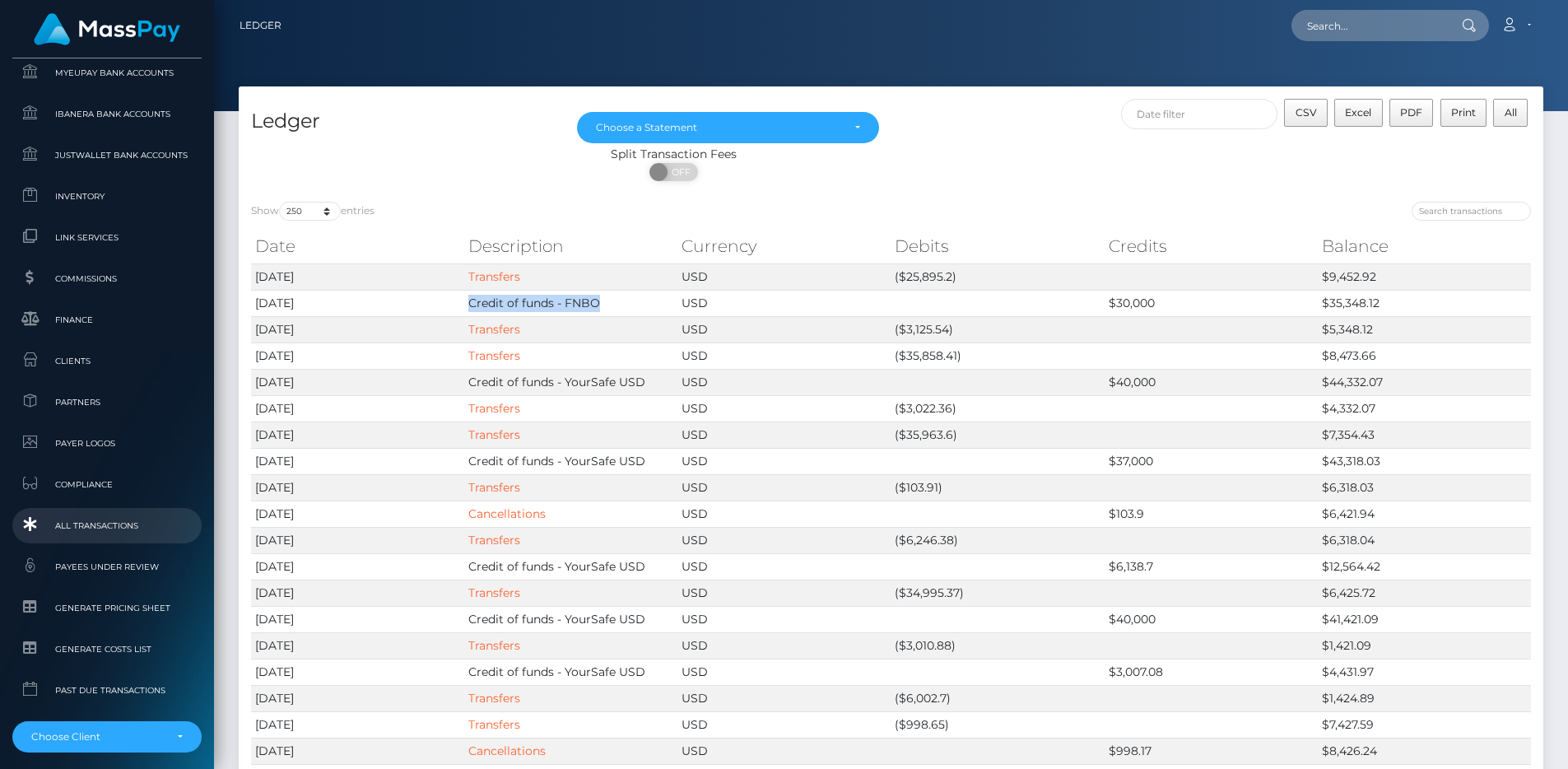
click at [119, 521] on span "All Transactions" at bounding box center [107, 526] width 176 height 19
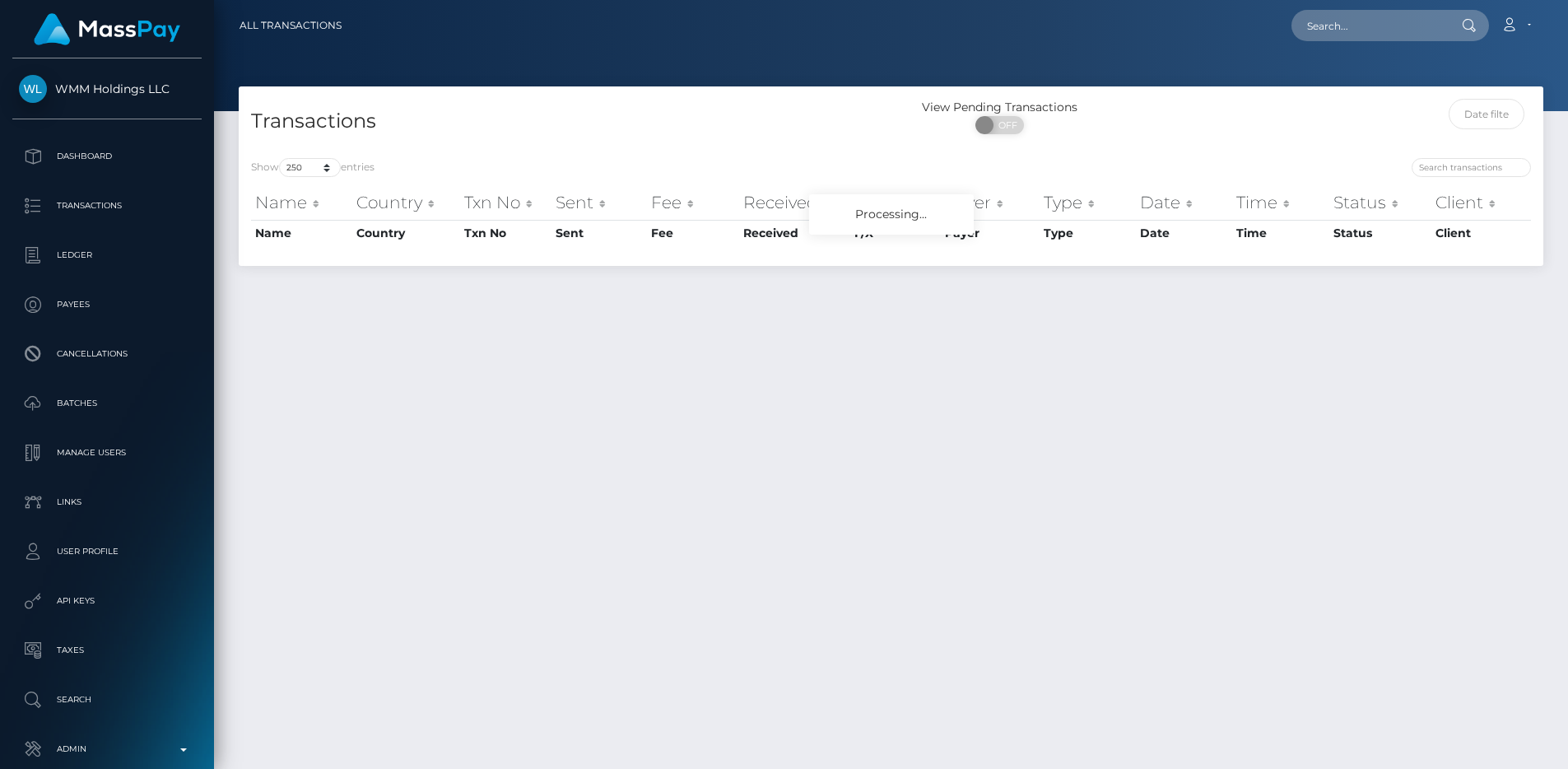
select select "250"
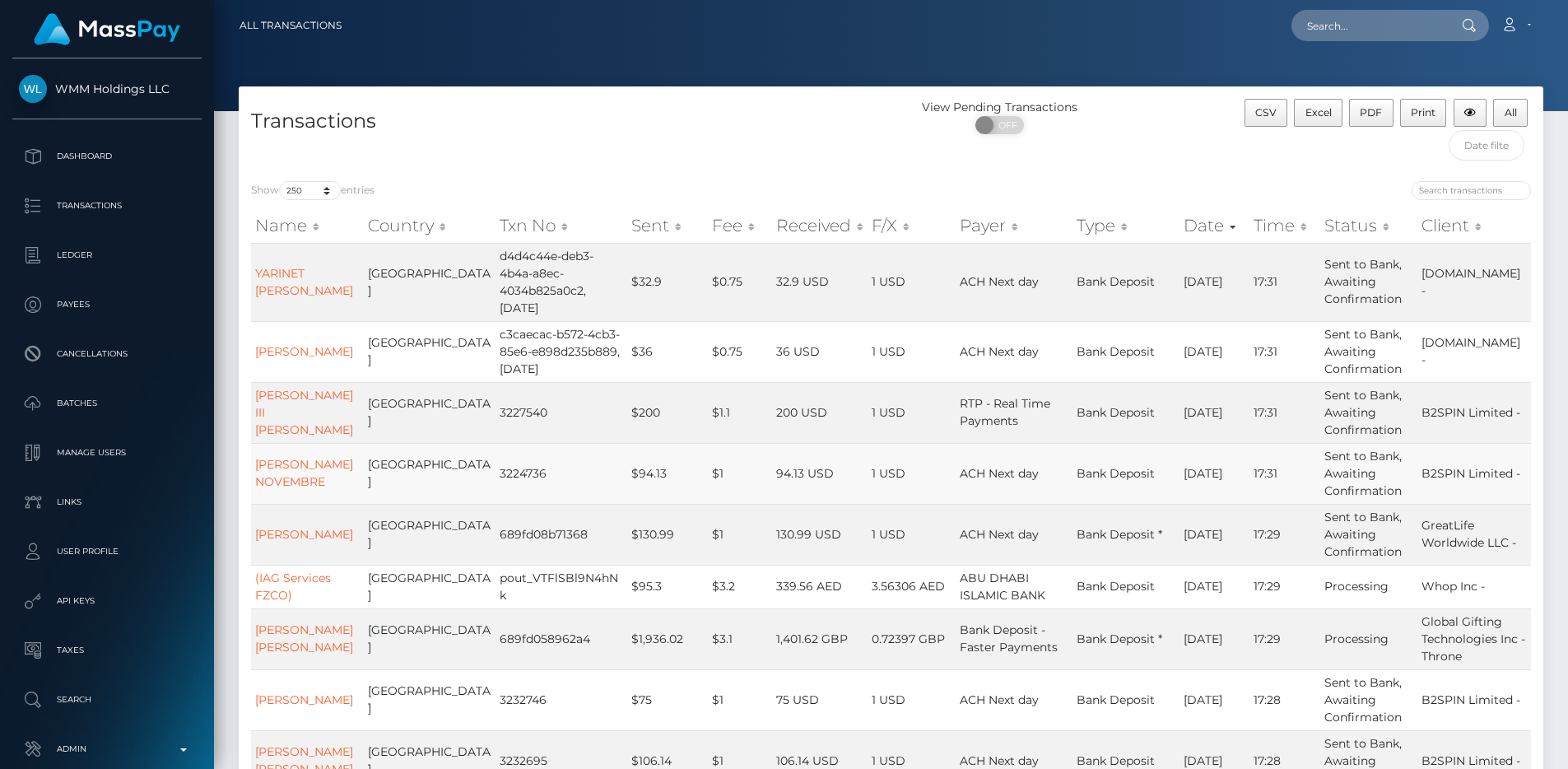
click at [665, 484] on td "$94.13" at bounding box center [668, 474] width 81 height 61
